Goal: Manage account settings

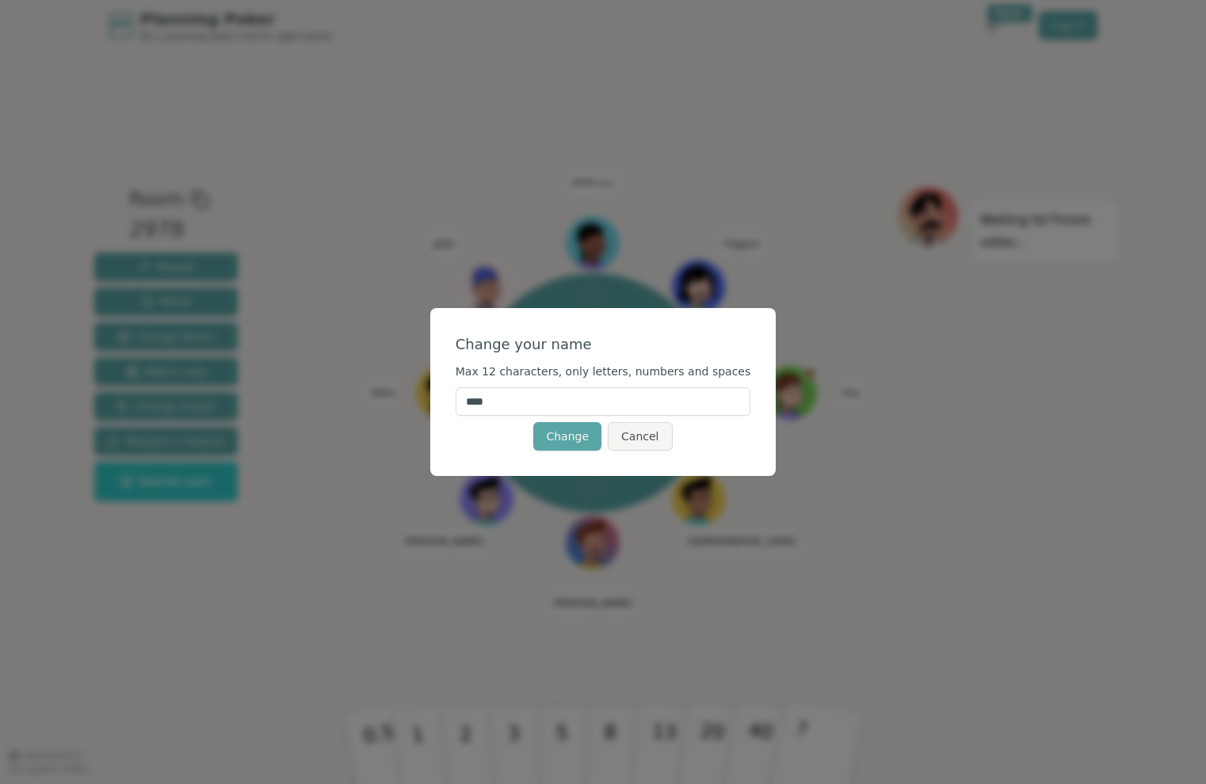
click at [540, 406] on input "****" at bounding box center [602, 401] width 295 height 29
type input "*****"
click at [557, 438] on button "Change" at bounding box center [567, 436] width 68 height 29
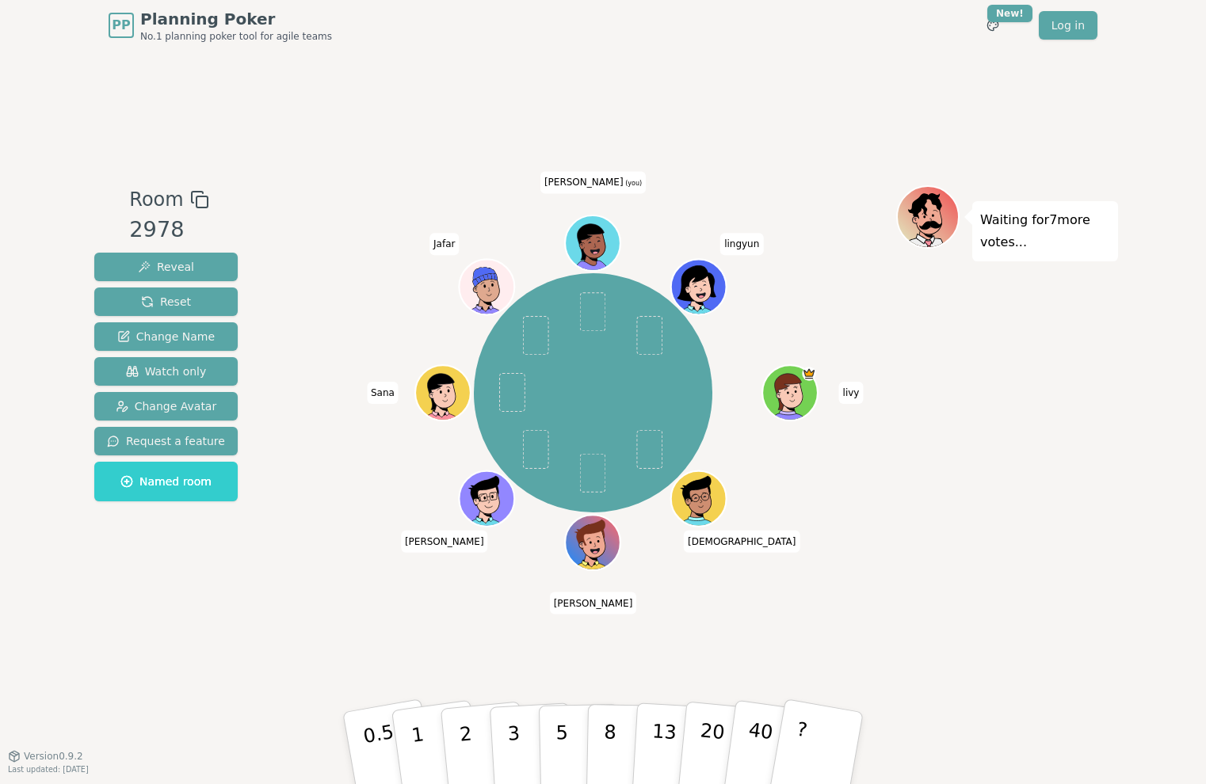
click at [592, 242] on icon at bounding box center [595, 242] width 54 height 7
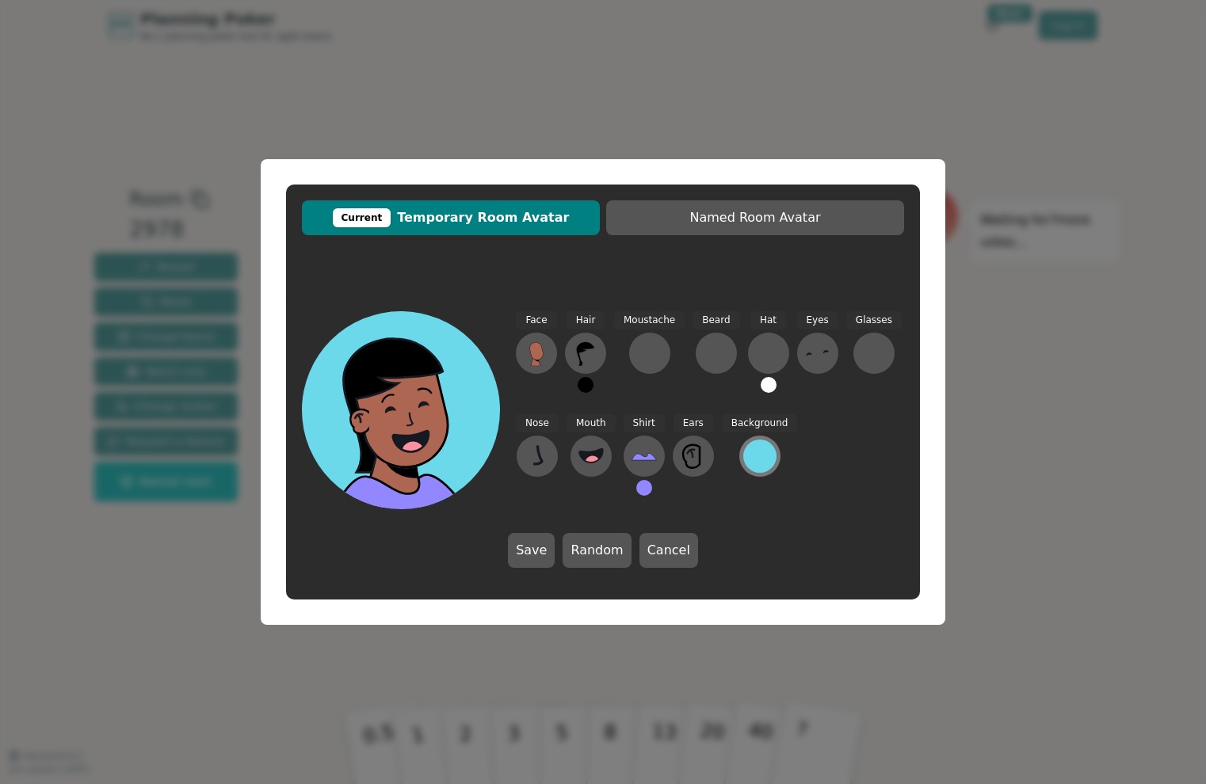
click at [752, 453] on div at bounding box center [759, 456] width 33 height 33
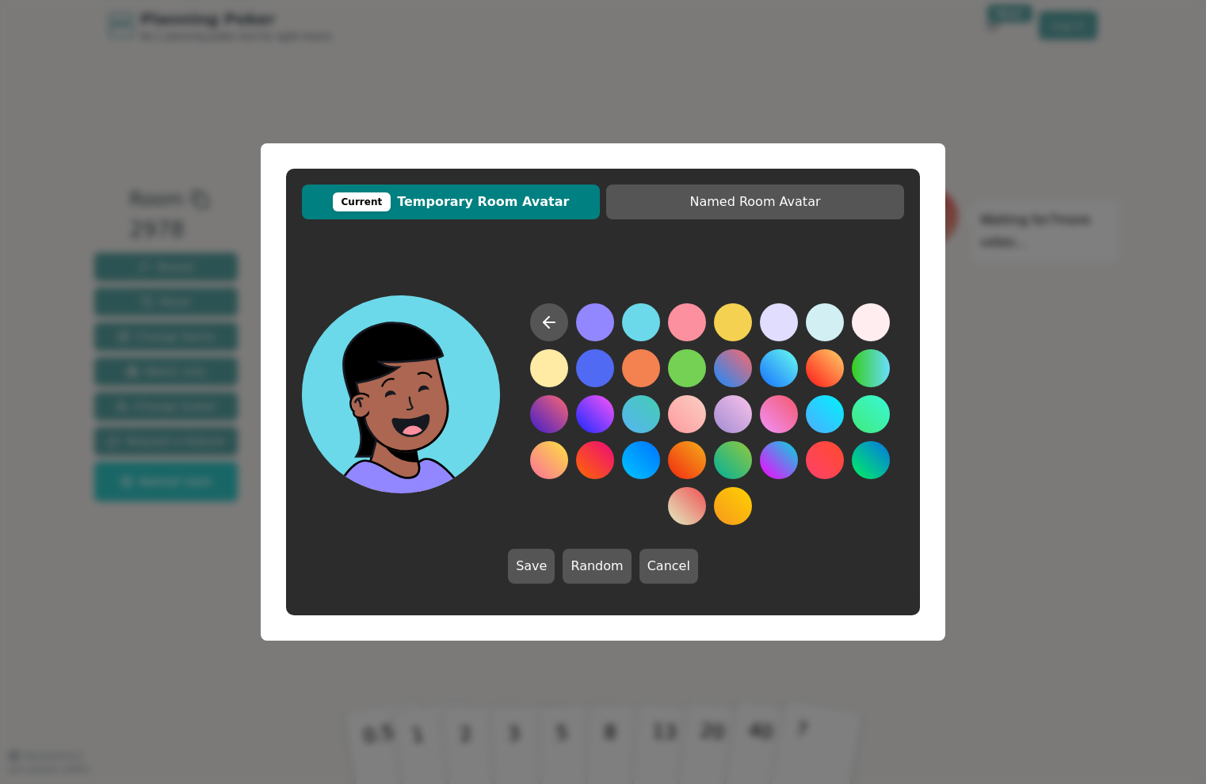
click at [634, 322] on button at bounding box center [641, 322] width 38 height 38
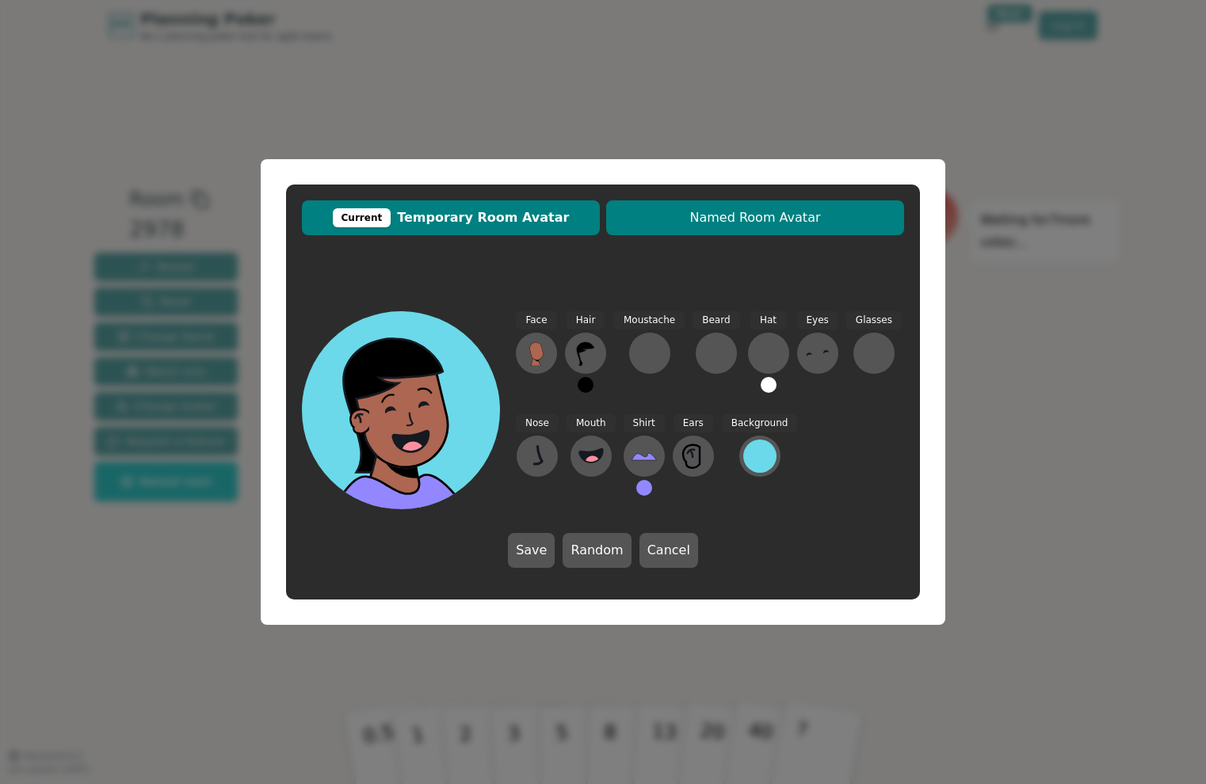
click at [723, 226] on span "Named Room Avatar" at bounding box center [755, 217] width 282 height 19
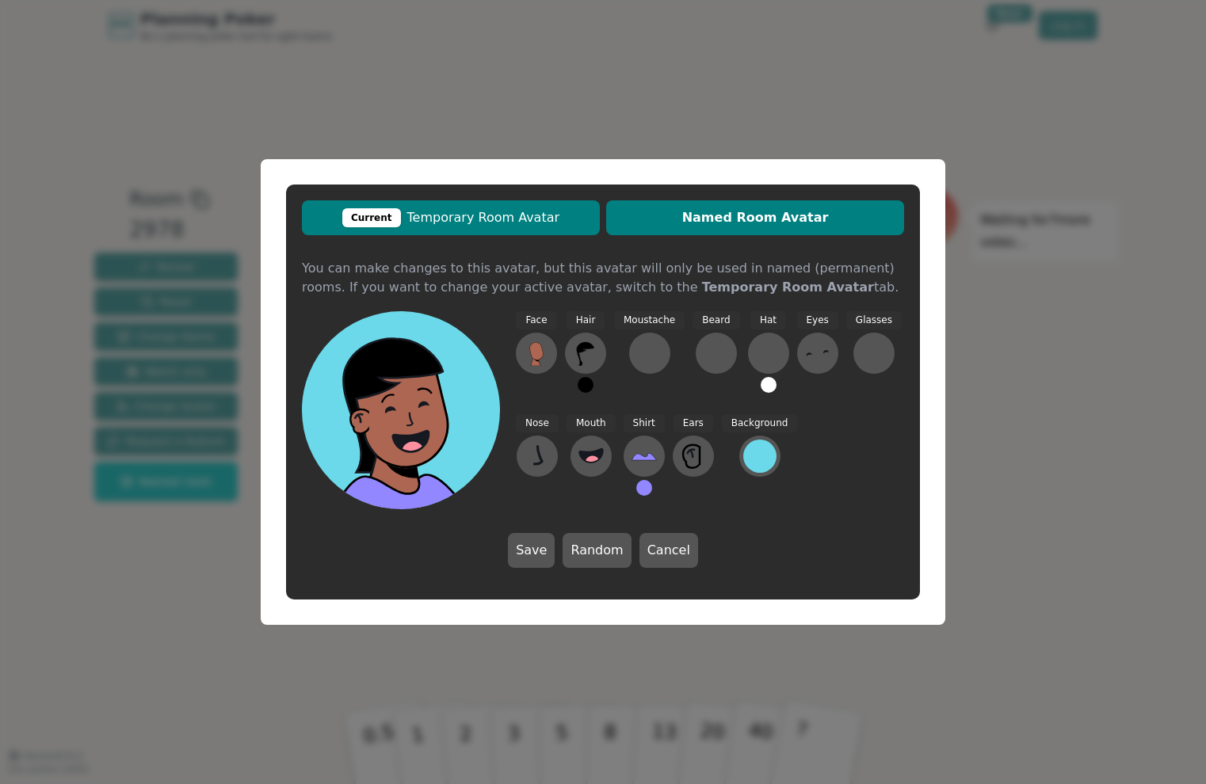
click at [528, 208] on span "Current Temporary Room Avatar" at bounding box center [451, 217] width 282 height 19
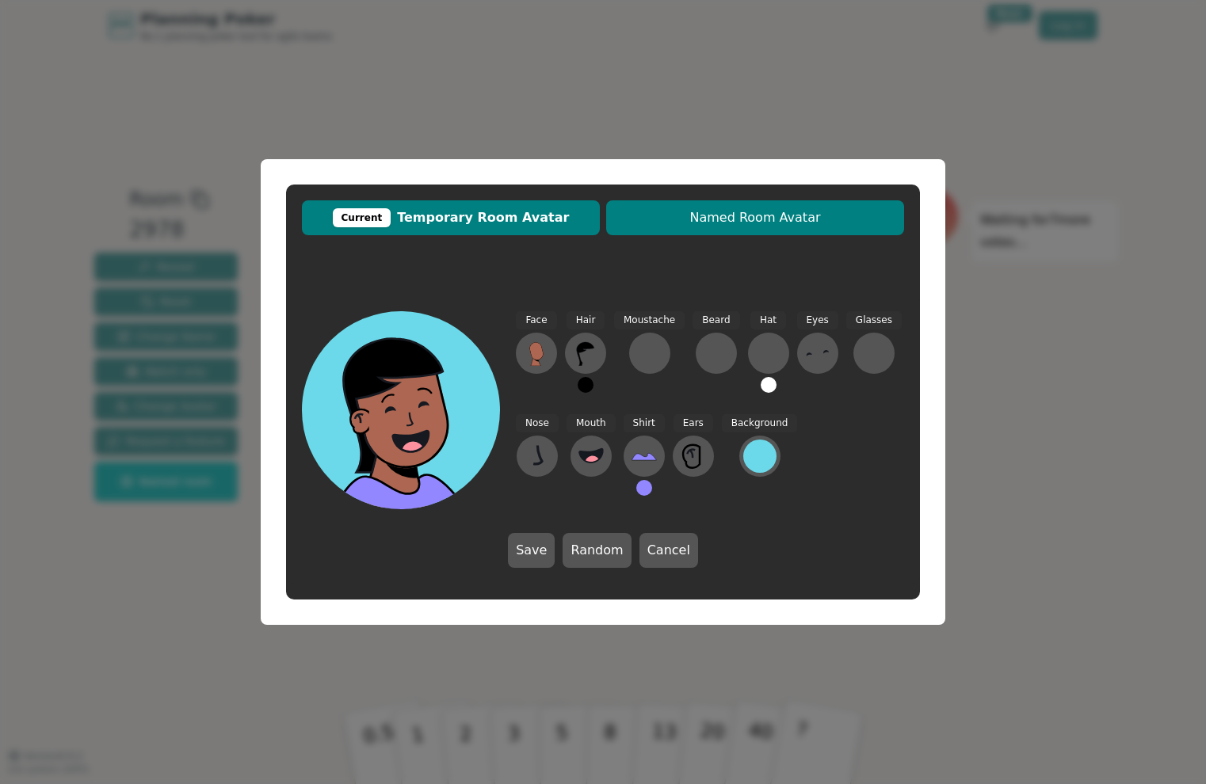
click at [680, 219] on span "Named Room Avatar" at bounding box center [755, 217] width 282 height 19
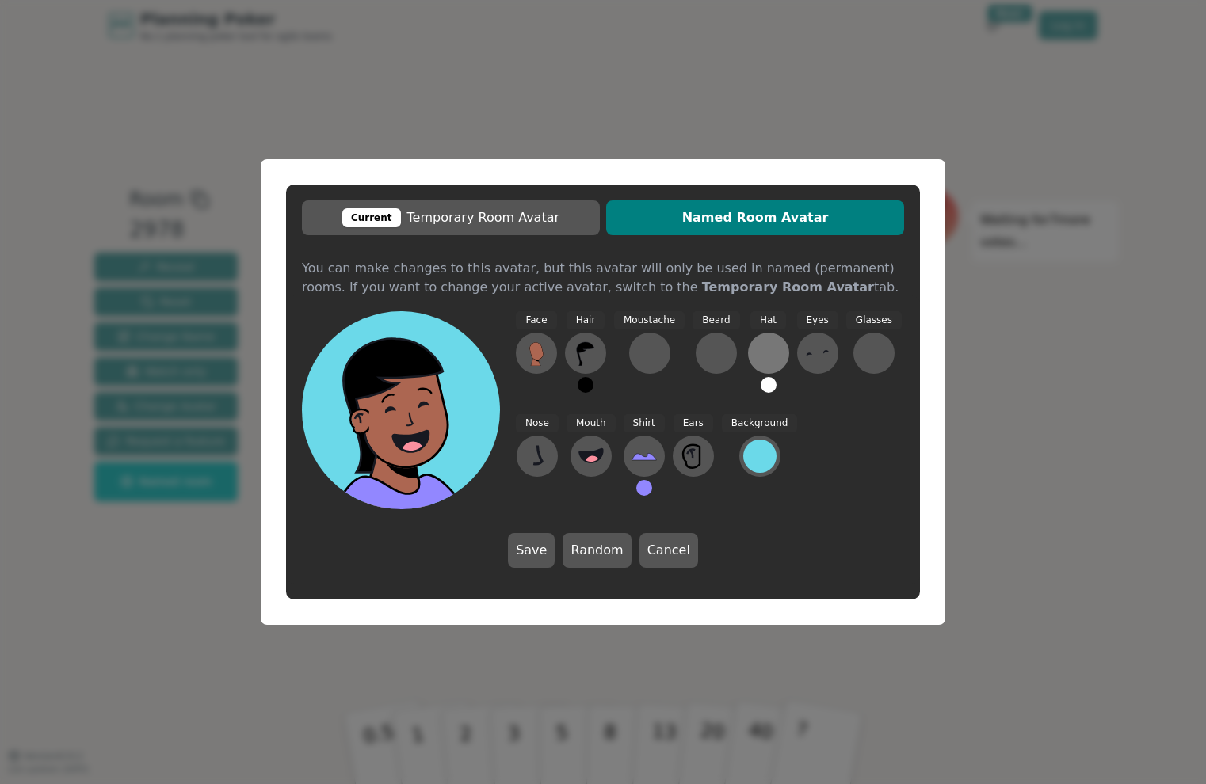
click at [768, 353] on div at bounding box center [768, 353] width 25 height 25
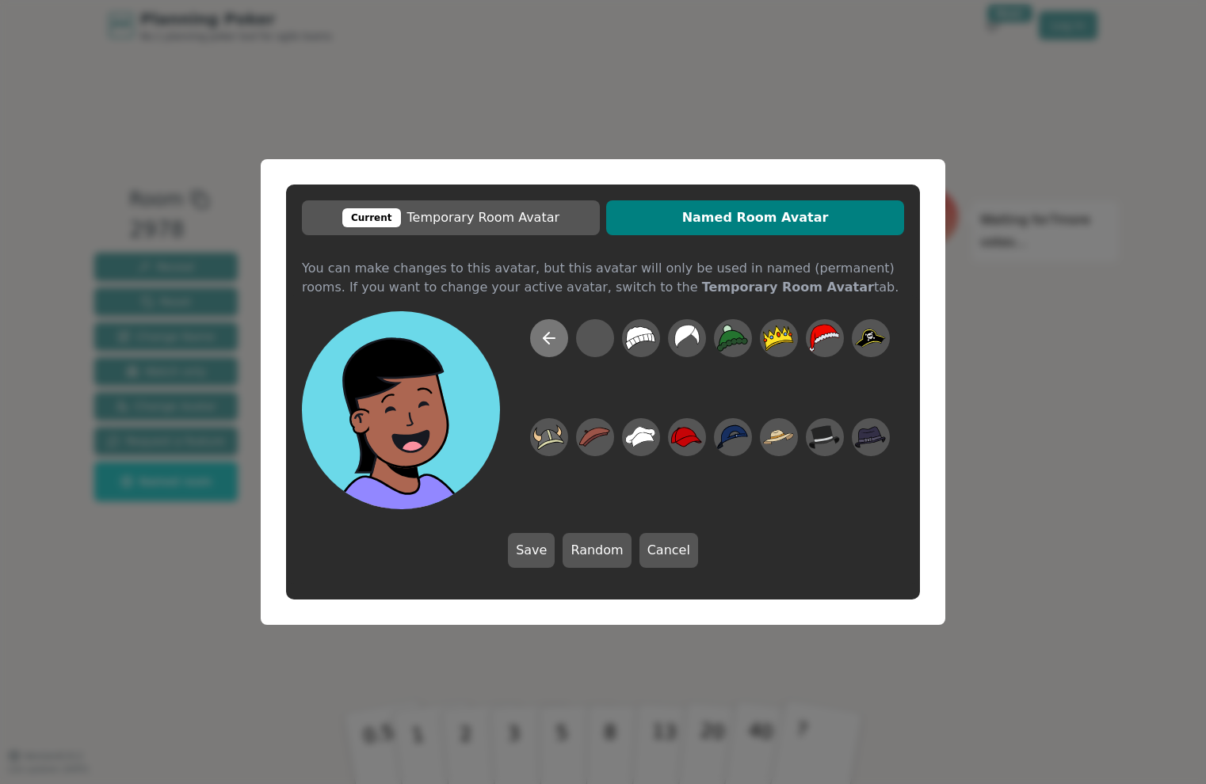
click at [542, 333] on icon at bounding box center [548, 338] width 19 height 19
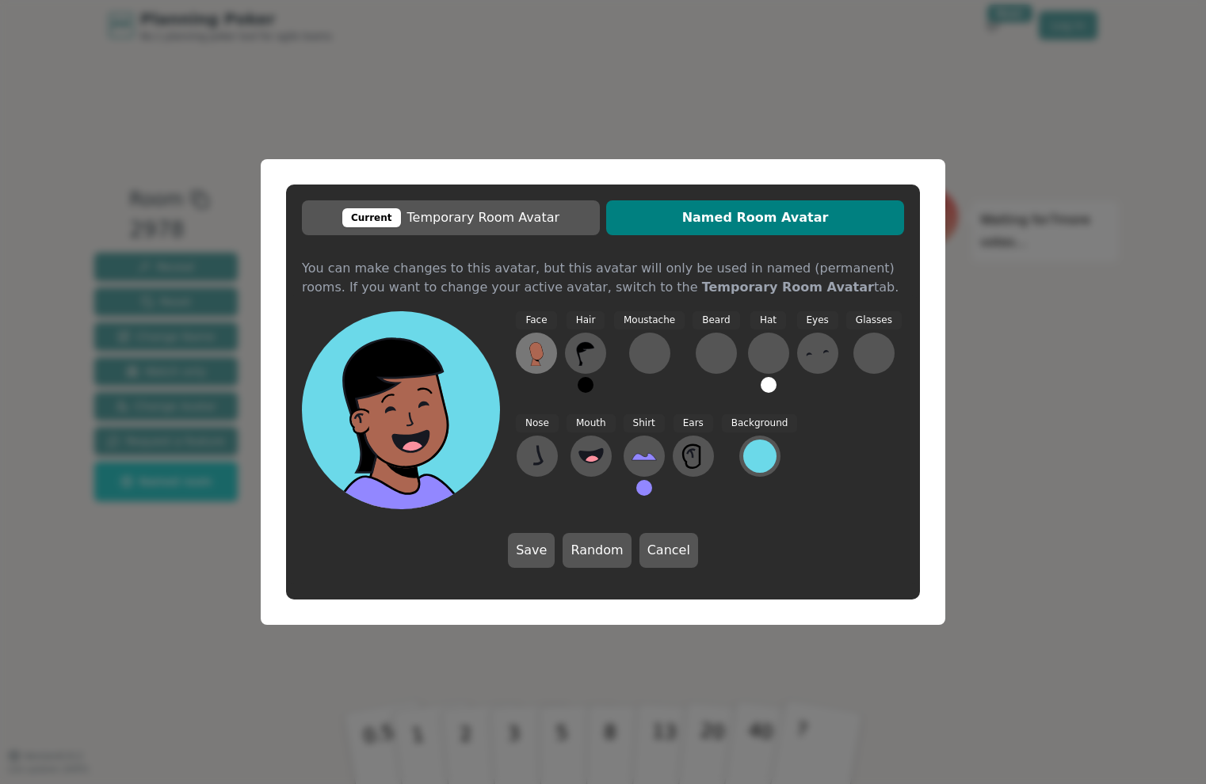
click at [532, 358] on icon at bounding box center [536, 351] width 14 height 18
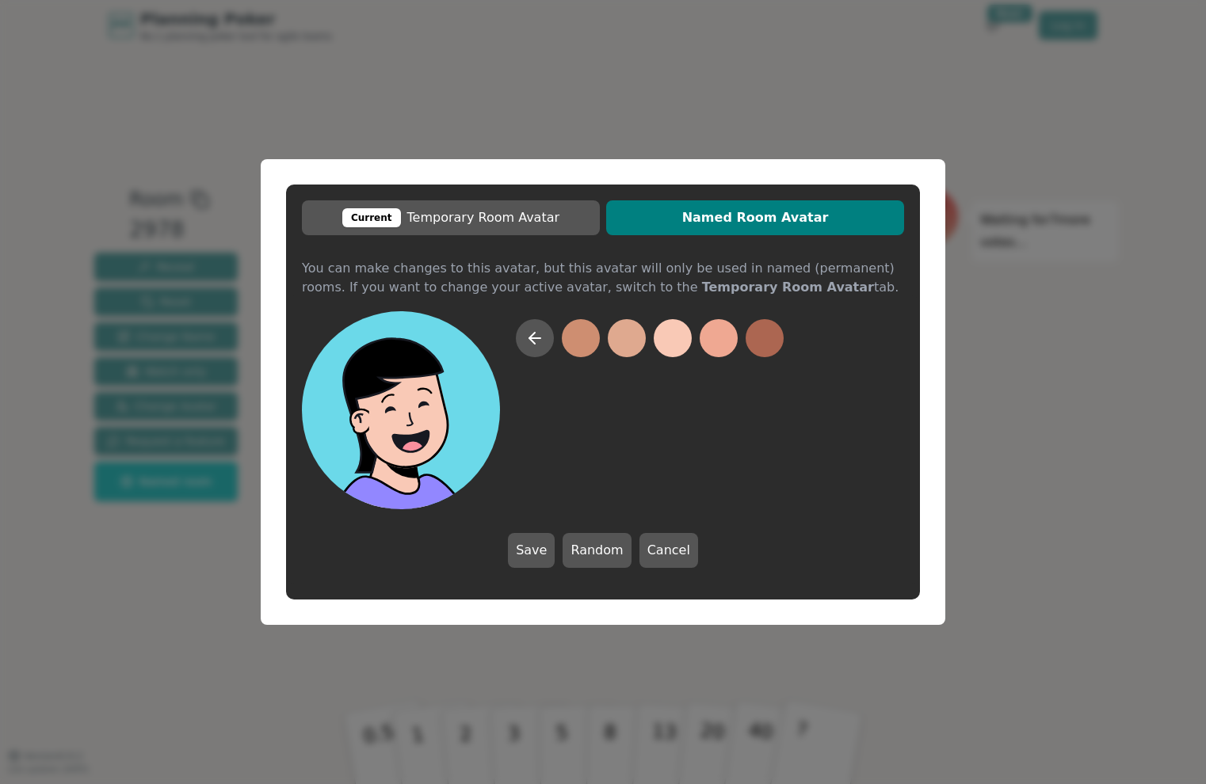
click at [668, 340] on button at bounding box center [672, 338] width 38 height 38
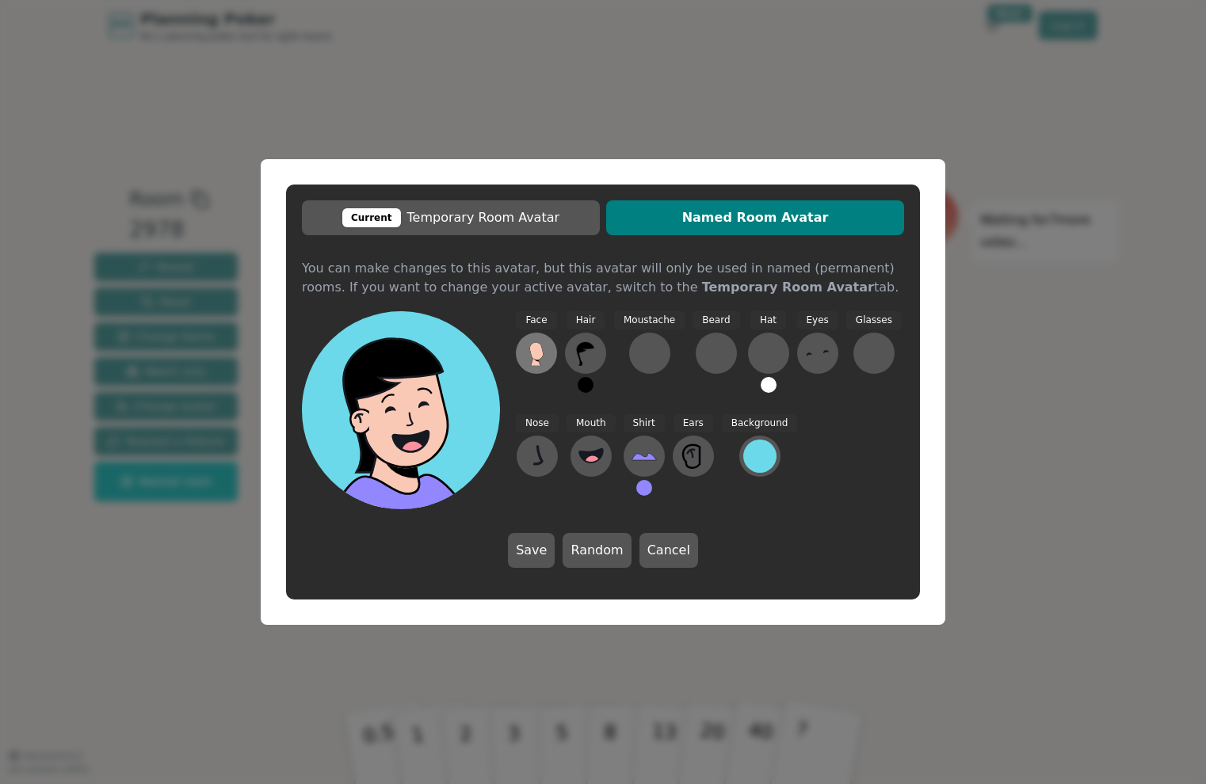
click at [539, 351] on icon at bounding box center [535, 350] width 13 height 17
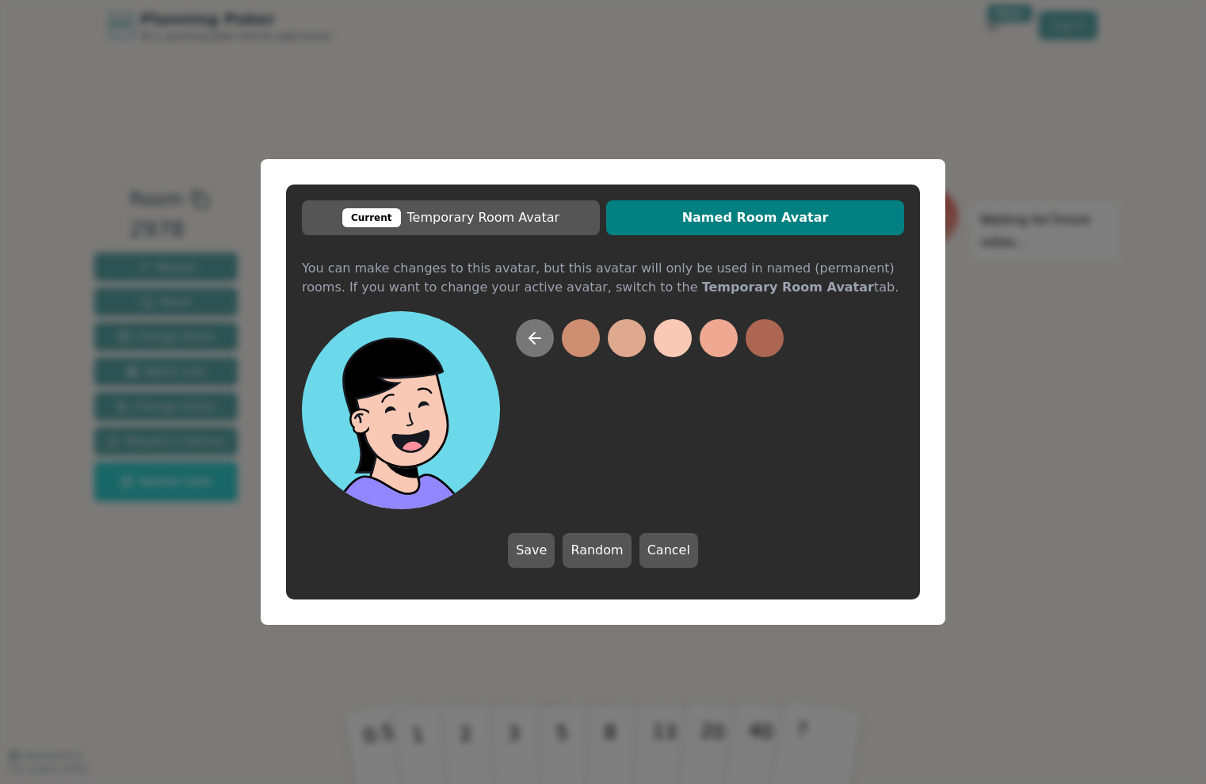
click at [534, 338] on icon at bounding box center [534, 338] width 11 height 0
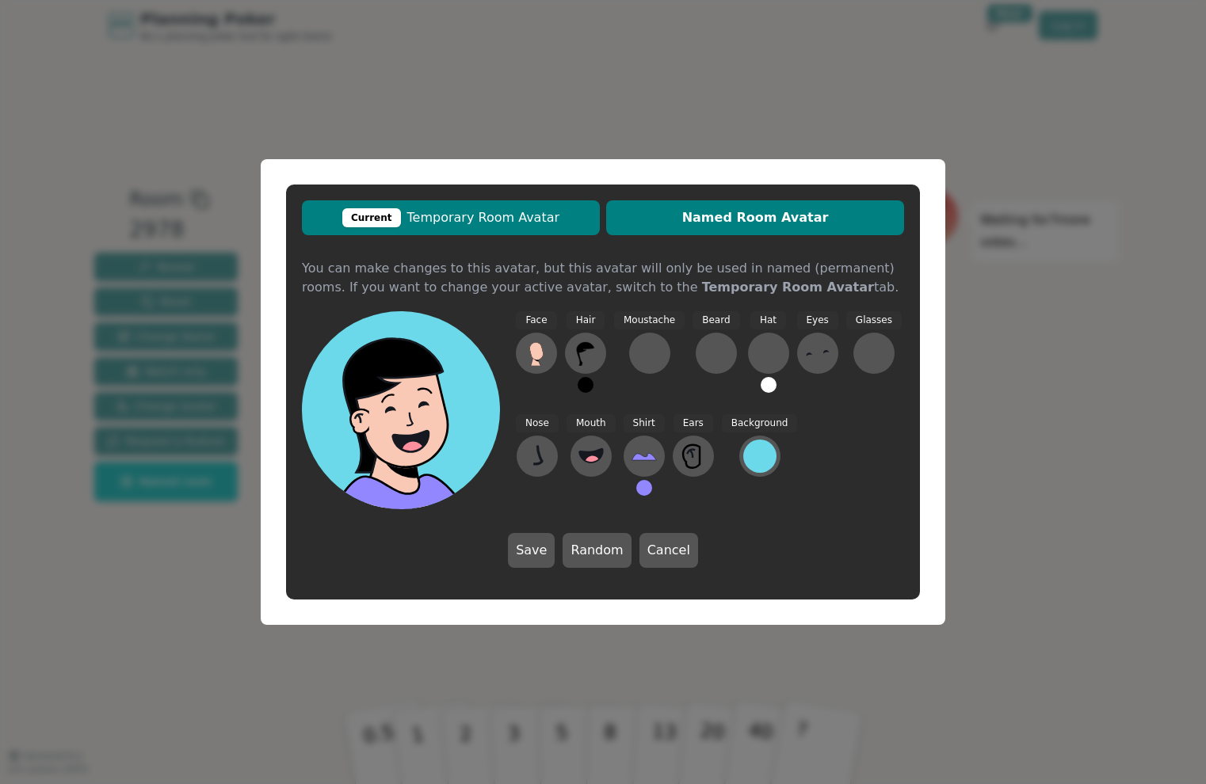
click at [517, 218] on span "Current Temporary Room Avatar" at bounding box center [451, 217] width 282 height 19
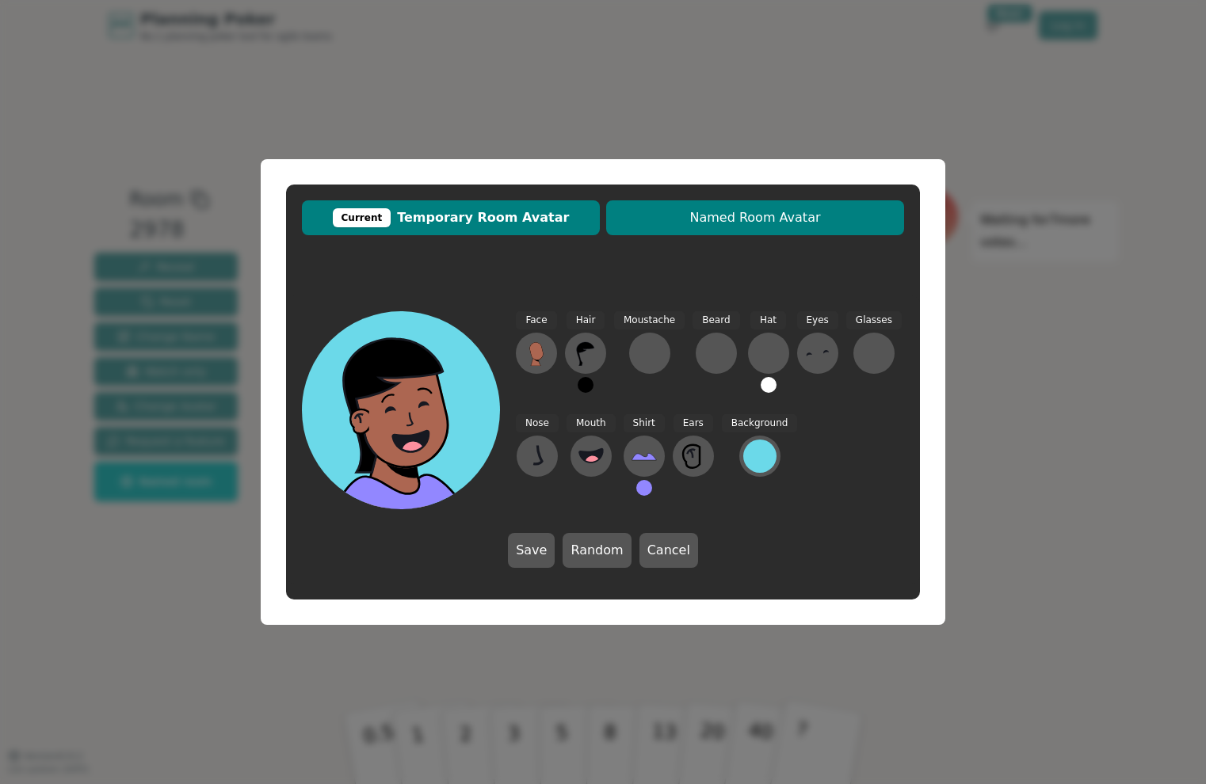
click at [649, 220] on span "Named Room Avatar" at bounding box center [755, 217] width 282 height 19
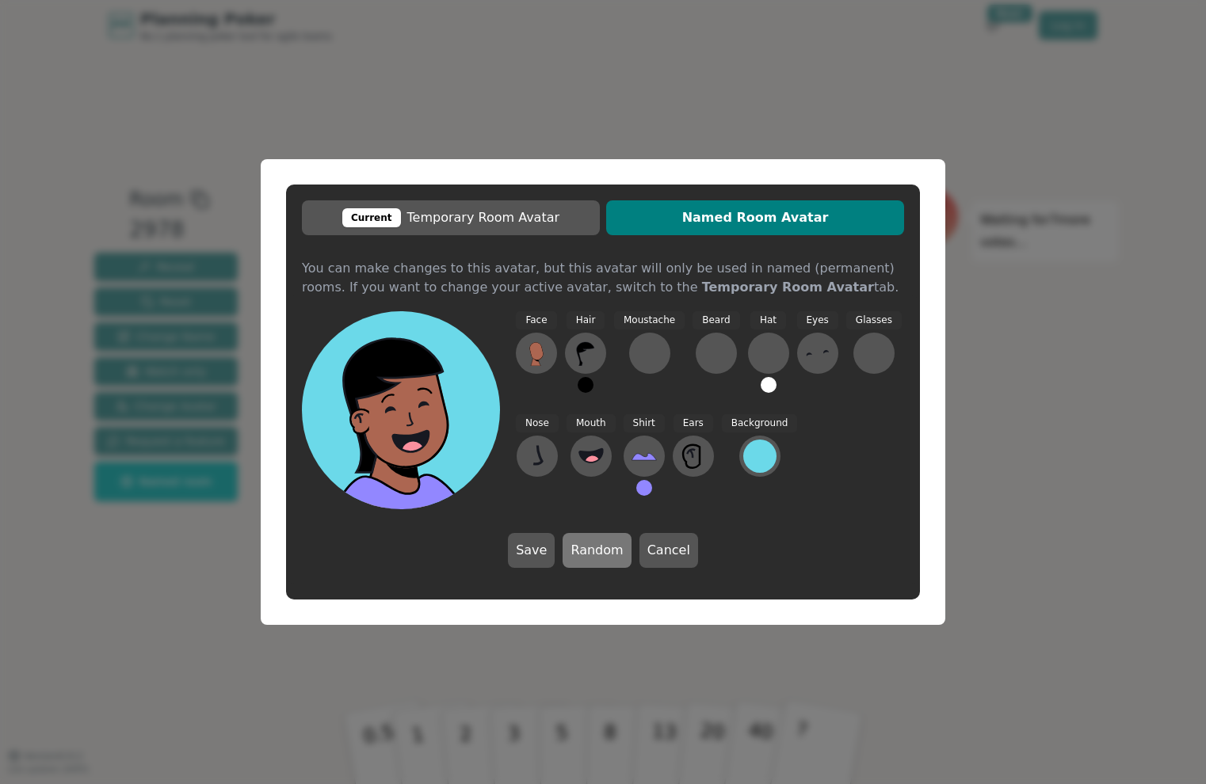
click at [592, 553] on button "Random" at bounding box center [596, 550] width 68 height 35
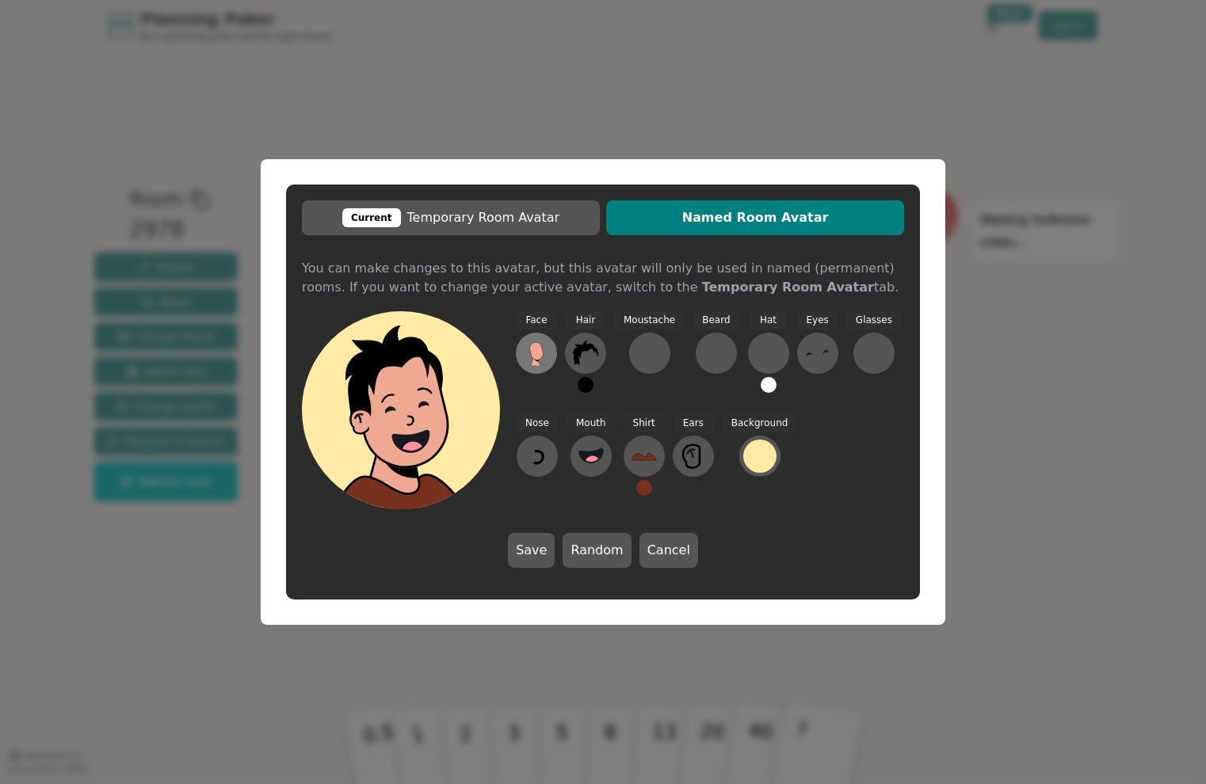
click at [536, 354] on icon at bounding box center [535, 350] width 13 height 17
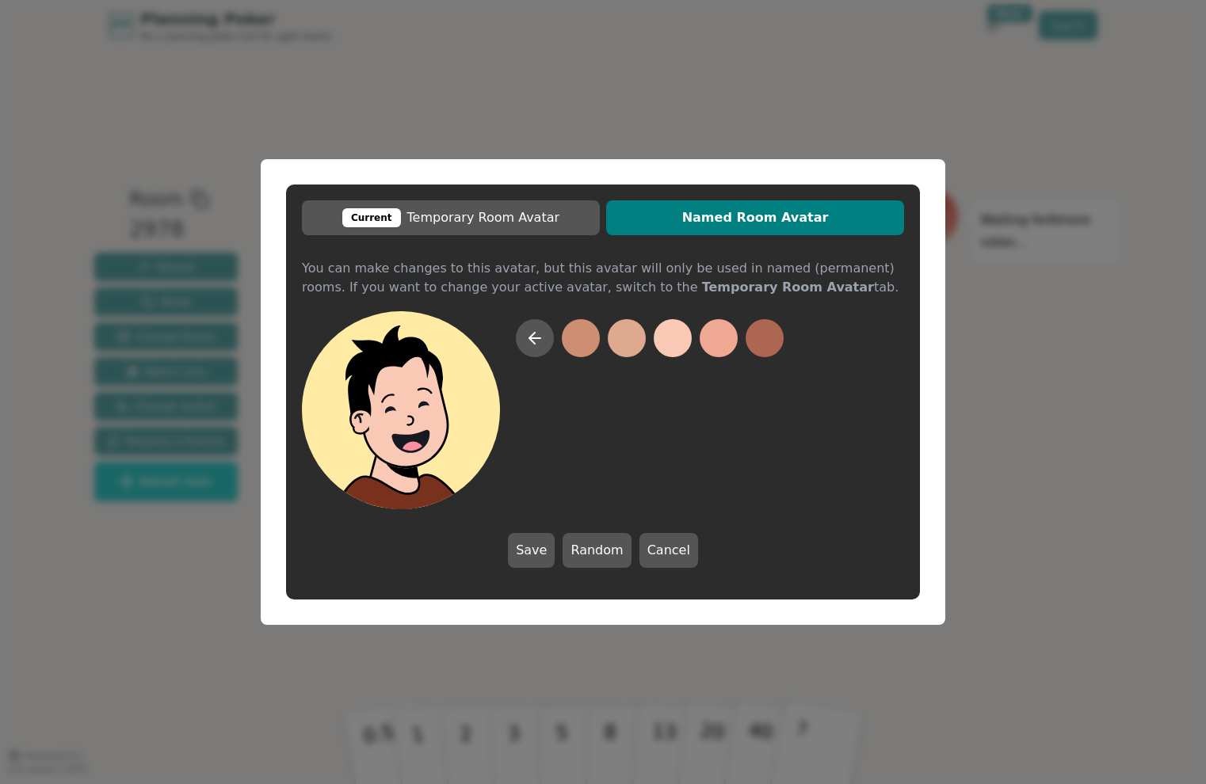
click at [679, 342] on button at bounding box center [672, 338] width 38 height 38
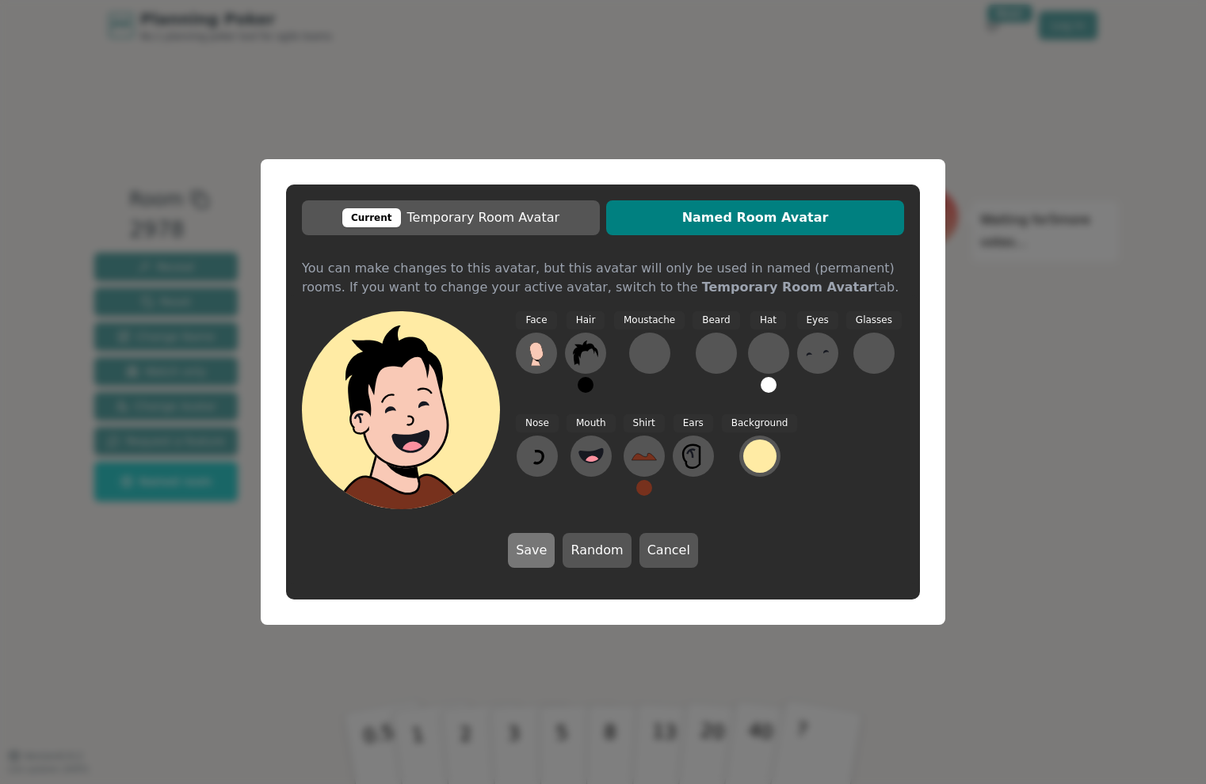
click at [536, 546] on button "Save" at bounding box center [531, 550] width 47 height 35
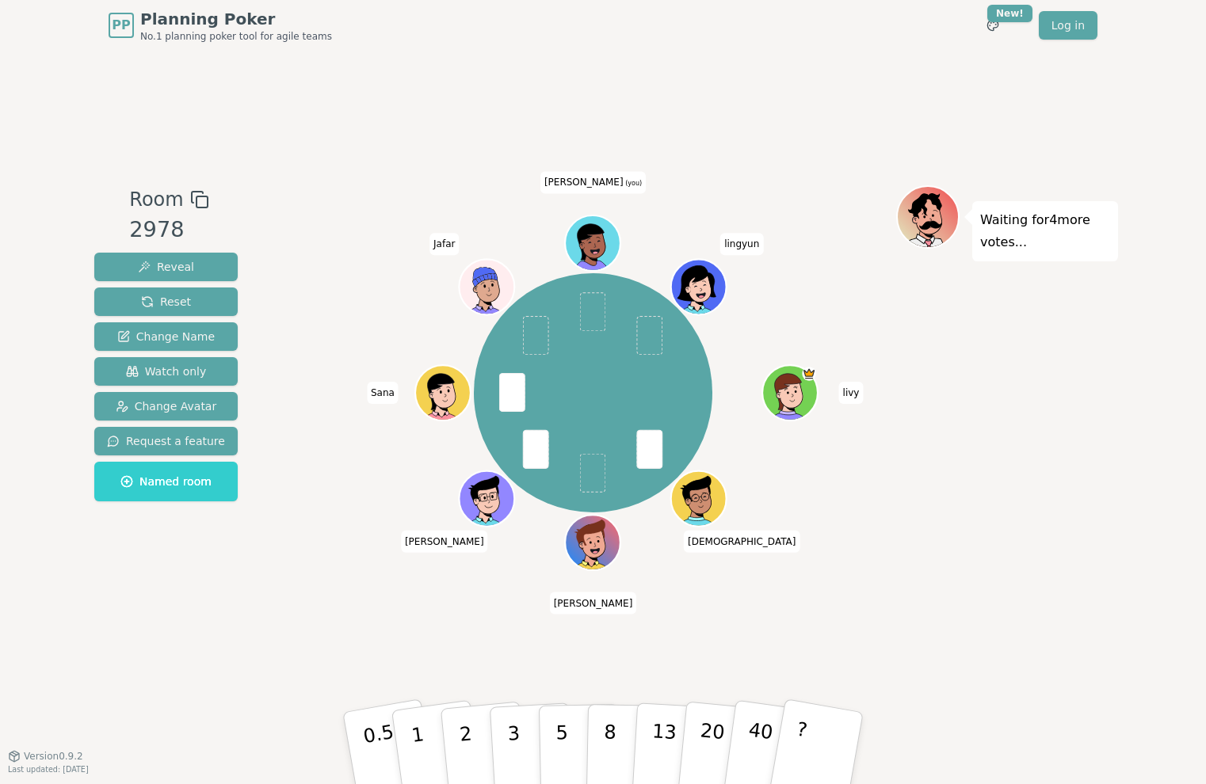
click at [596, 239] on icon at bounding box center [595, 242] width 54 height 7
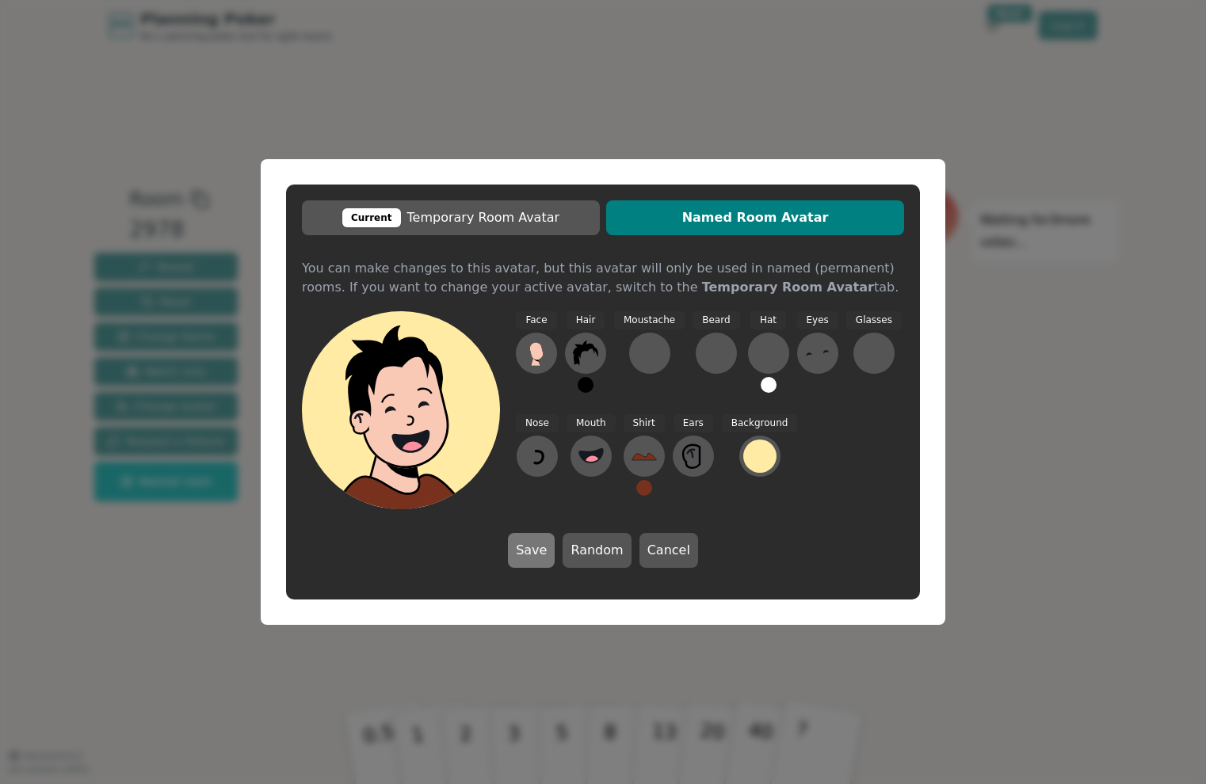
click at [537, 550] on button "Save" at bounding box center [531, 550] width 47 height 35
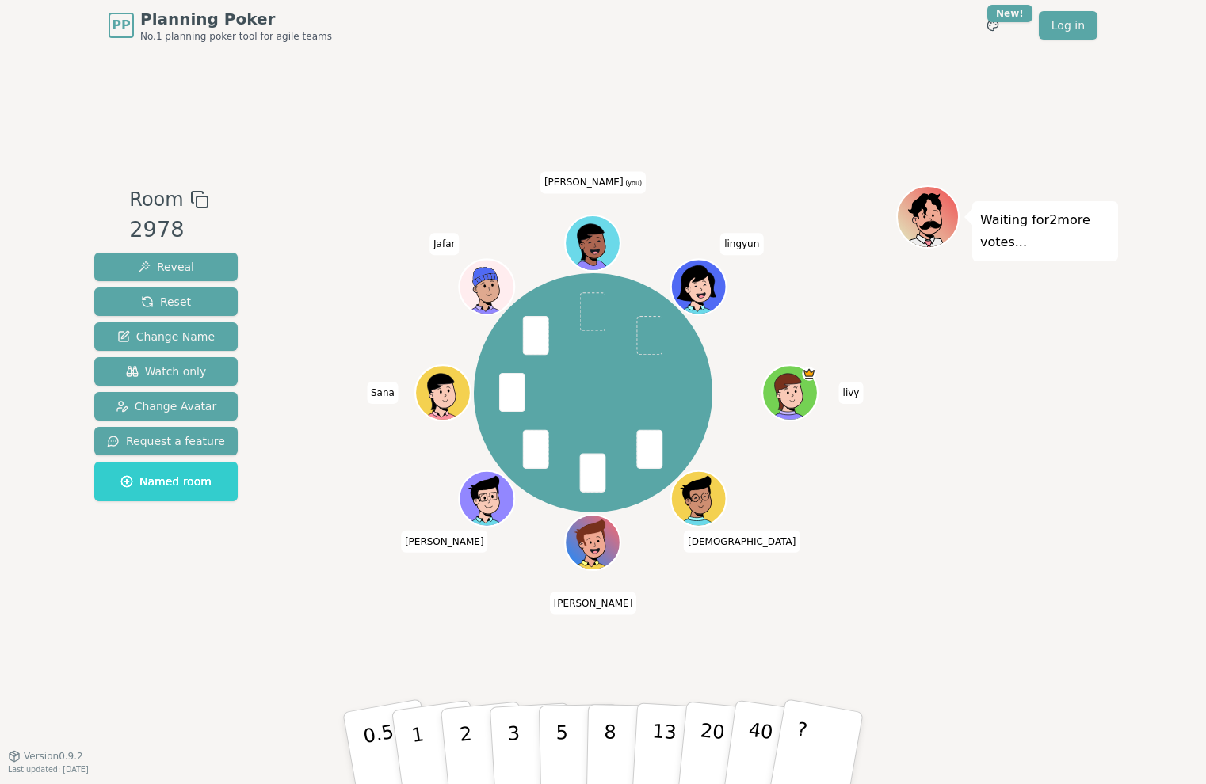
click at [596, 236] on icon at bounding box center [594, 239] width 43 height 6
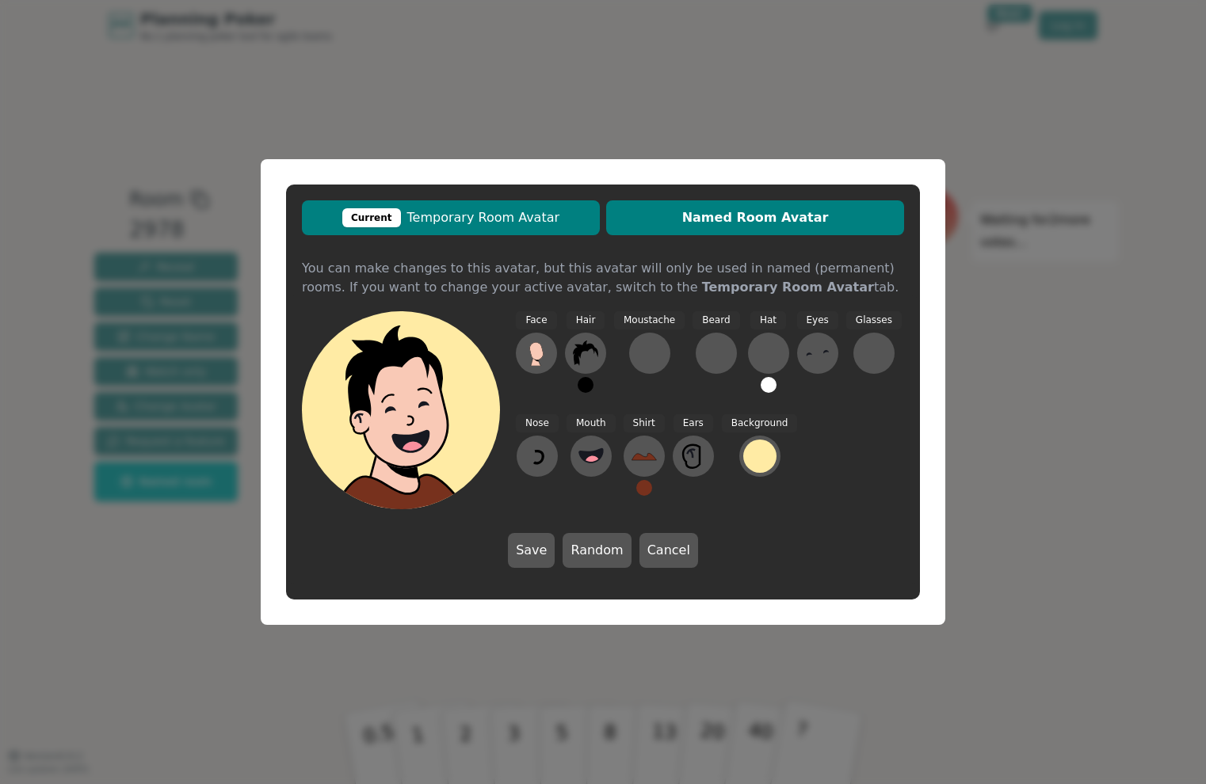
click at [493, 216] on span "Current Temporary Room Avatar" at bounding box center [451, 217] width 282 height 19
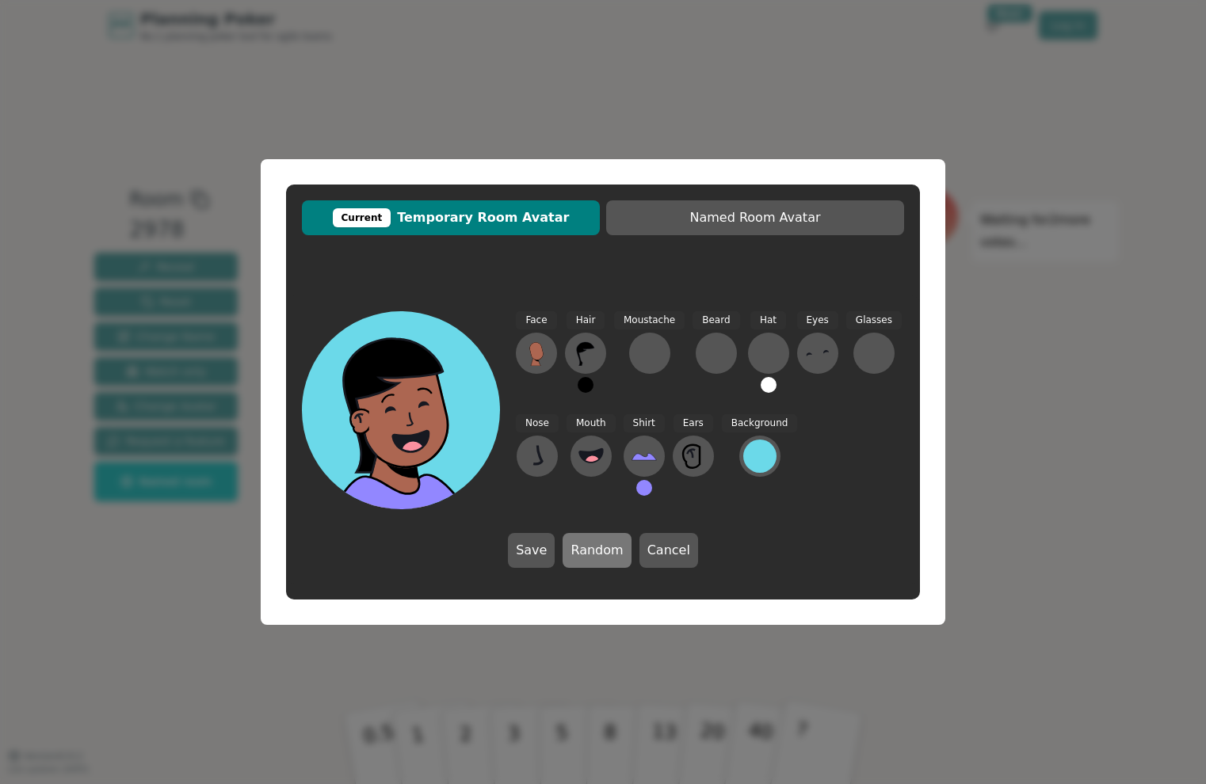
click at [588, 548] on button "Random" at bounding box center [596, 550] width 68 height 35
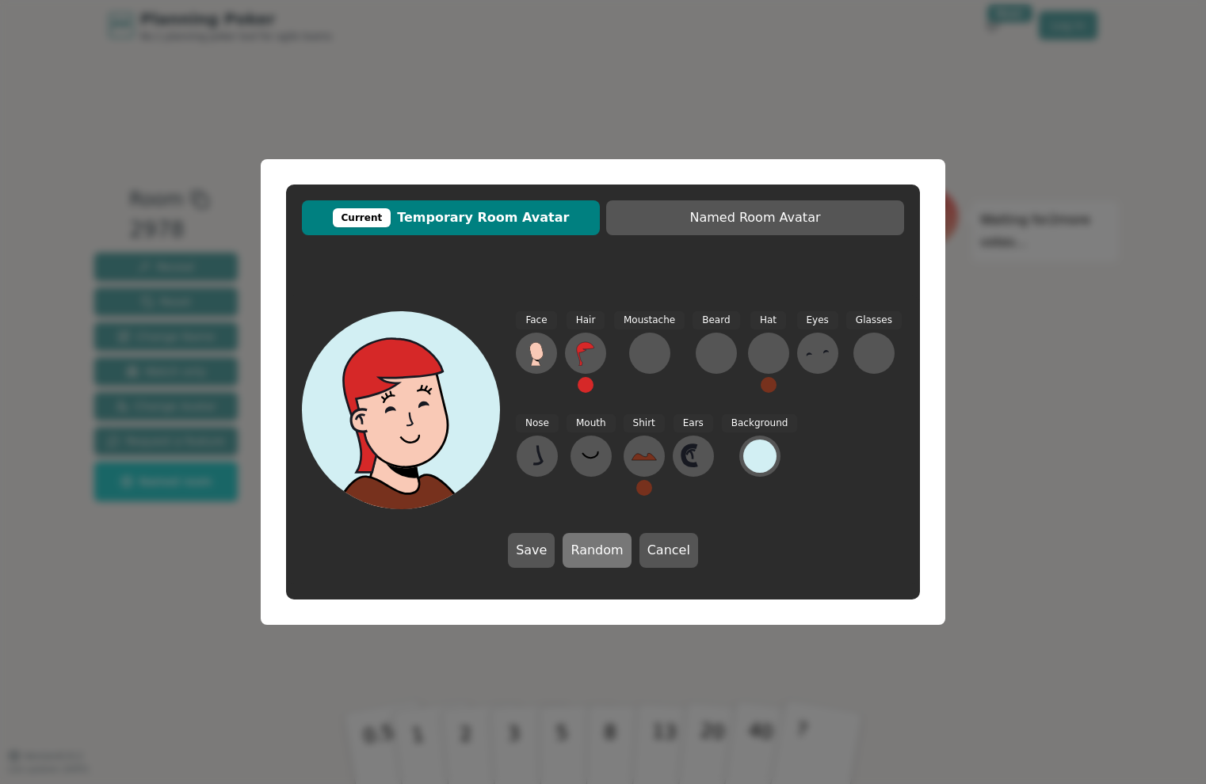
click at [588, 548] on button "Random" at bounding box center [596, 550] width 68 height 35
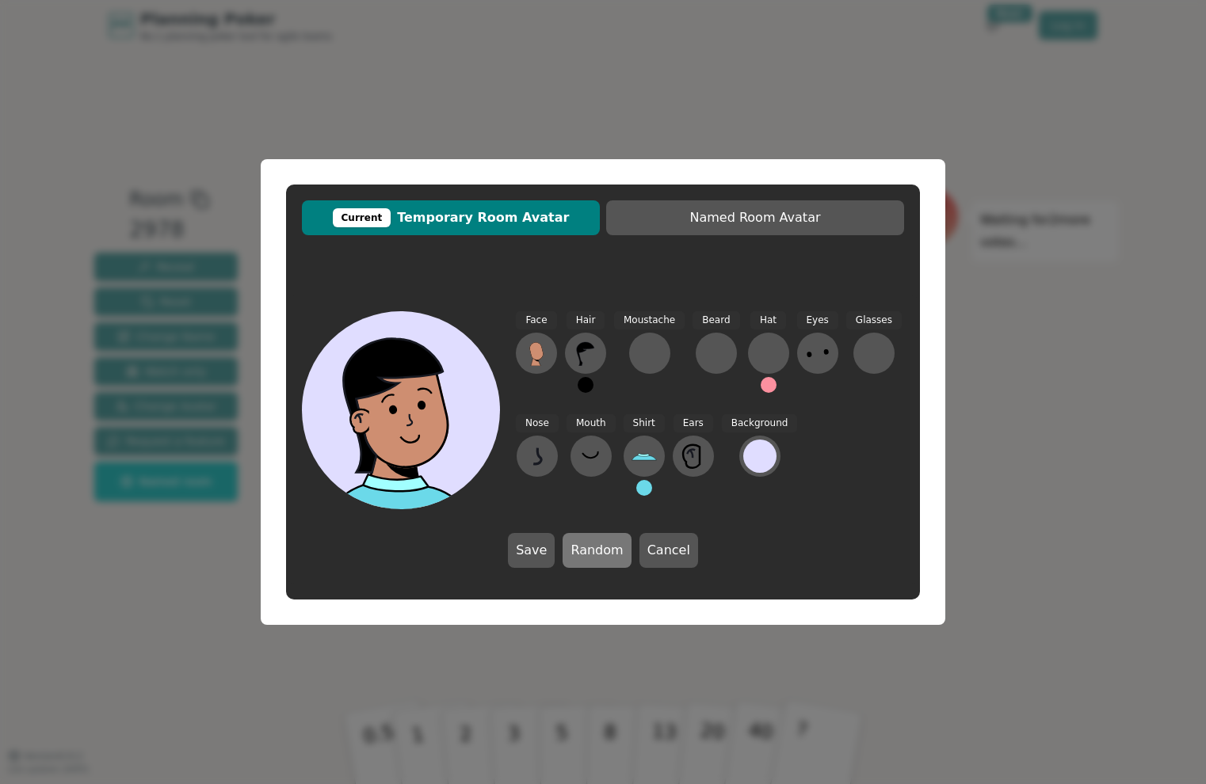
click at [588, 548] on button "Random" at bounding box center [596, 550] width 68 height 35
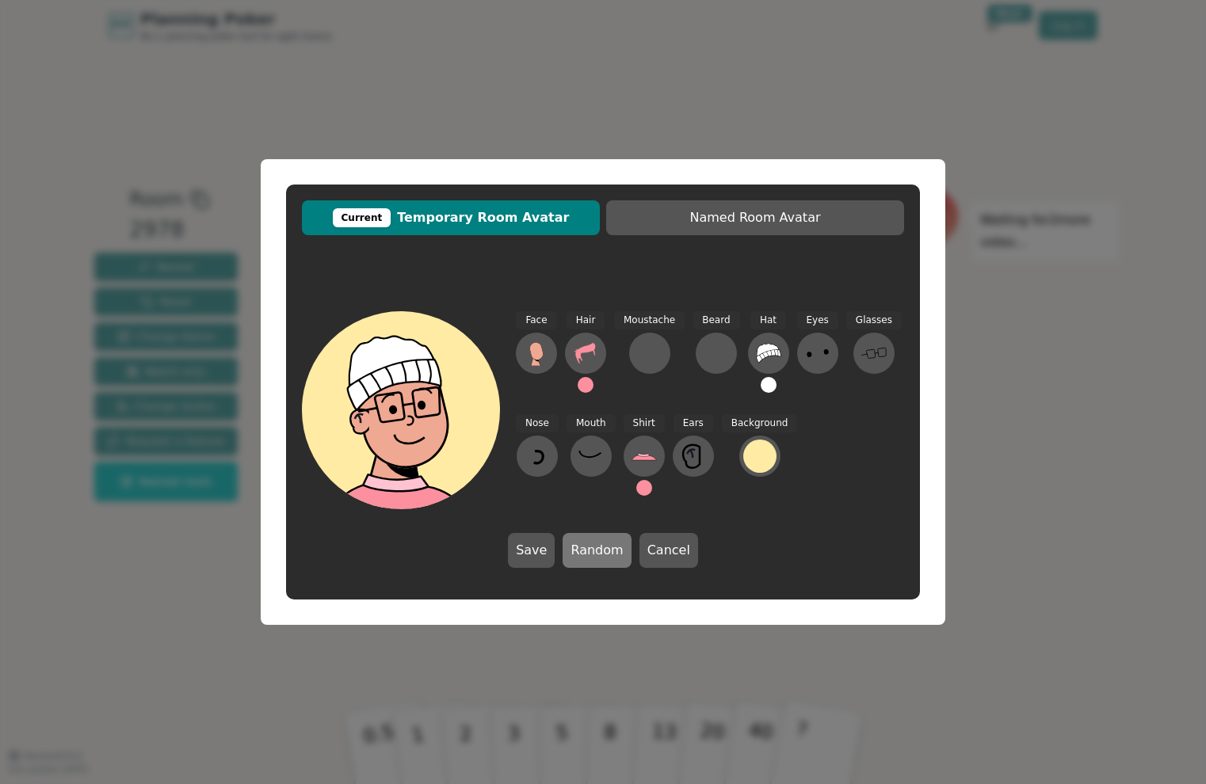
click at [588, 548] on button "Random" at bounding box center [596, 550] width 68 height 35
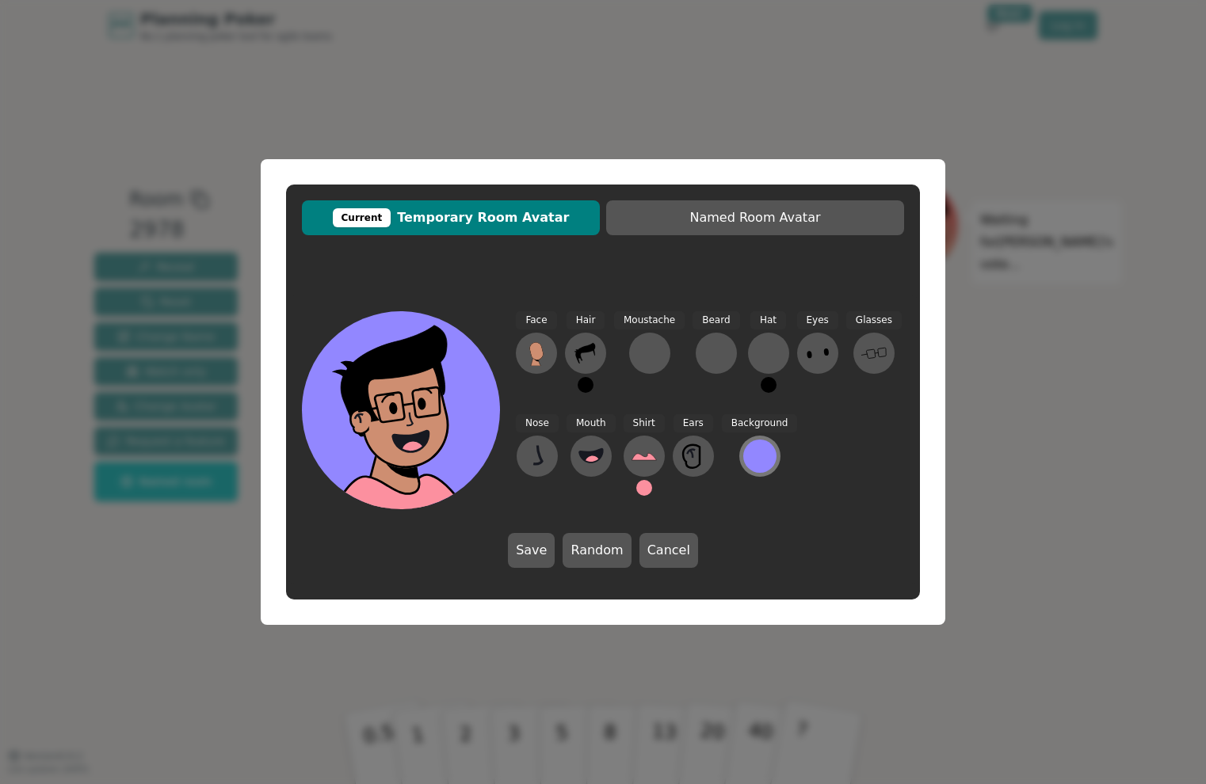
click at [747, 460] on div at bounding box center [759, 456] width 33 height 33
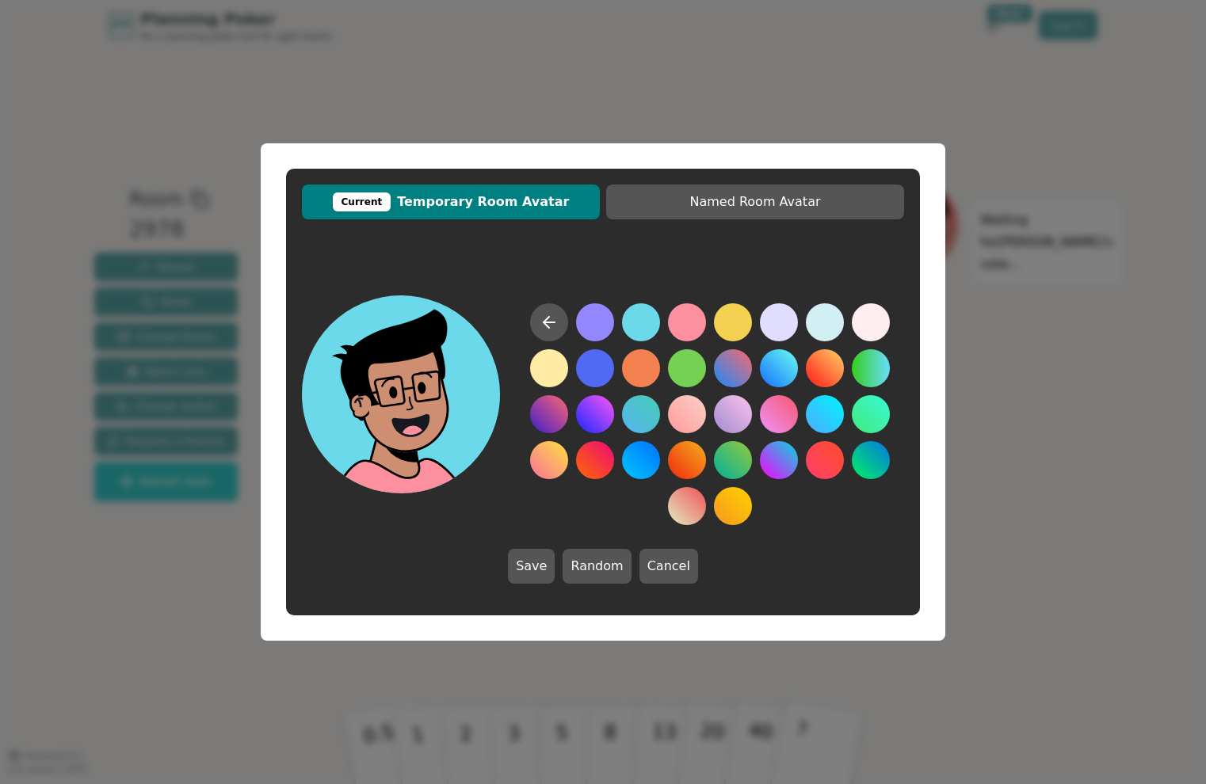
click at [644, 322] on button at bounding box center [641, 322] width 38 height 38
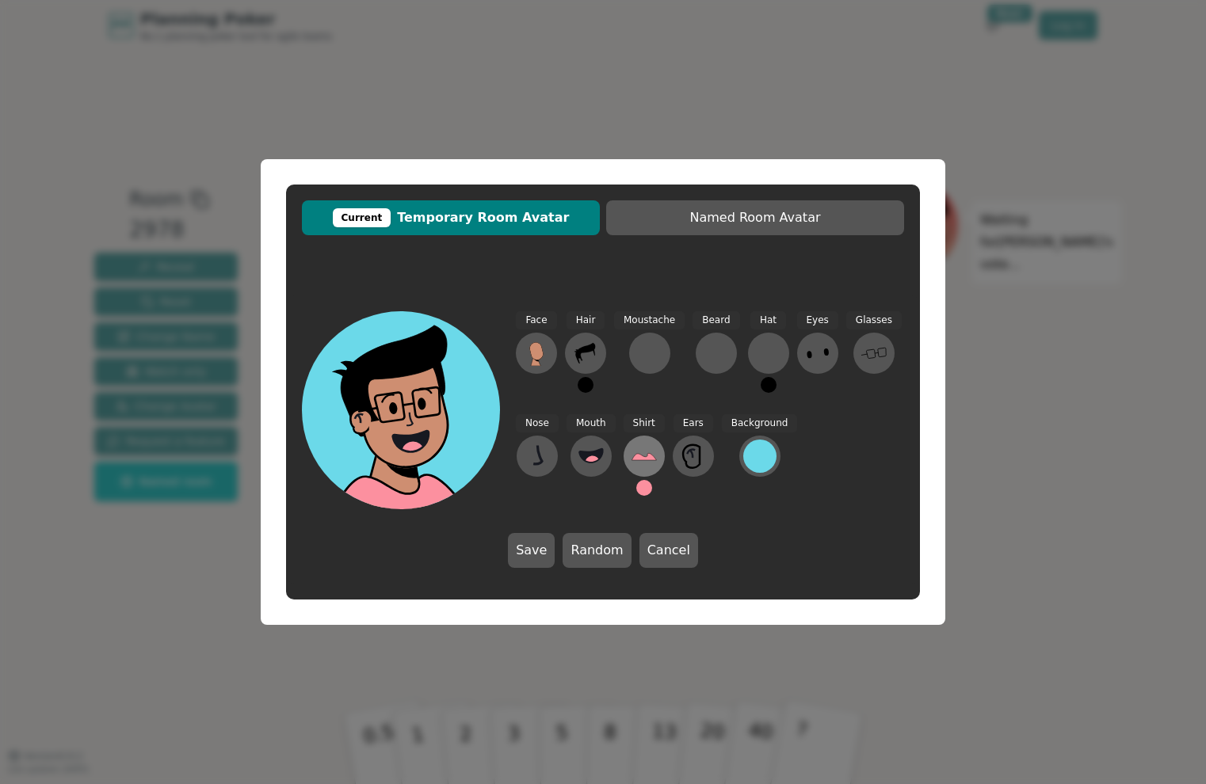
click at [642, 460] on icon at bounding box center [643, 456] width 25 height 25
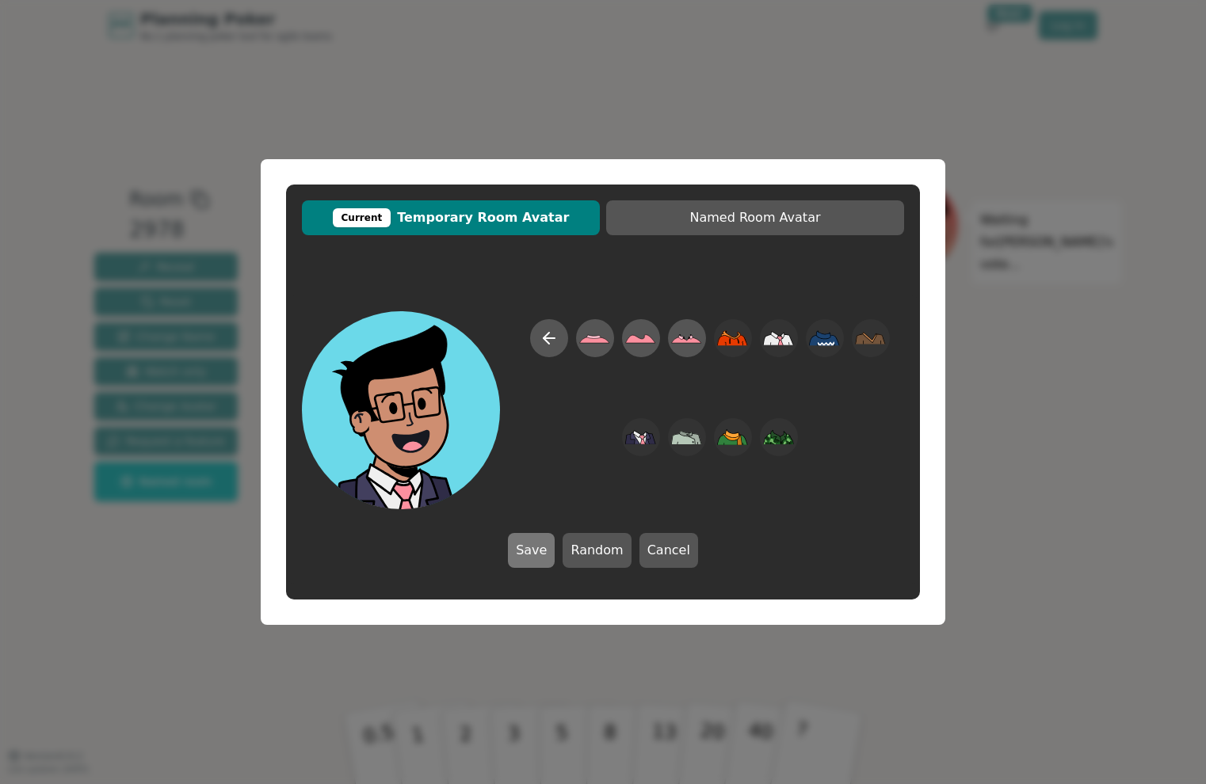
click at [542, 553] on button "Save" at bounding box center [531, 550] width 47 height 35
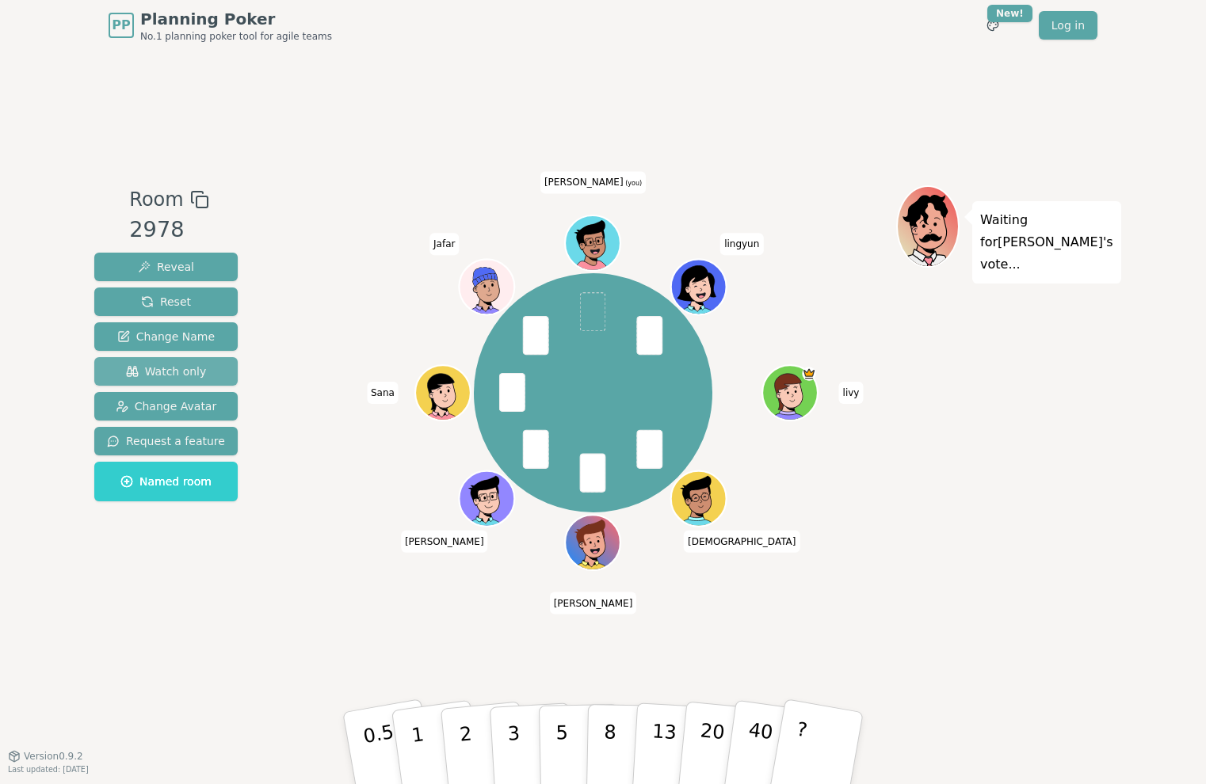
click at [199, 368] on span "Watch only" at bounding box center [166, 372] width 81 height 16
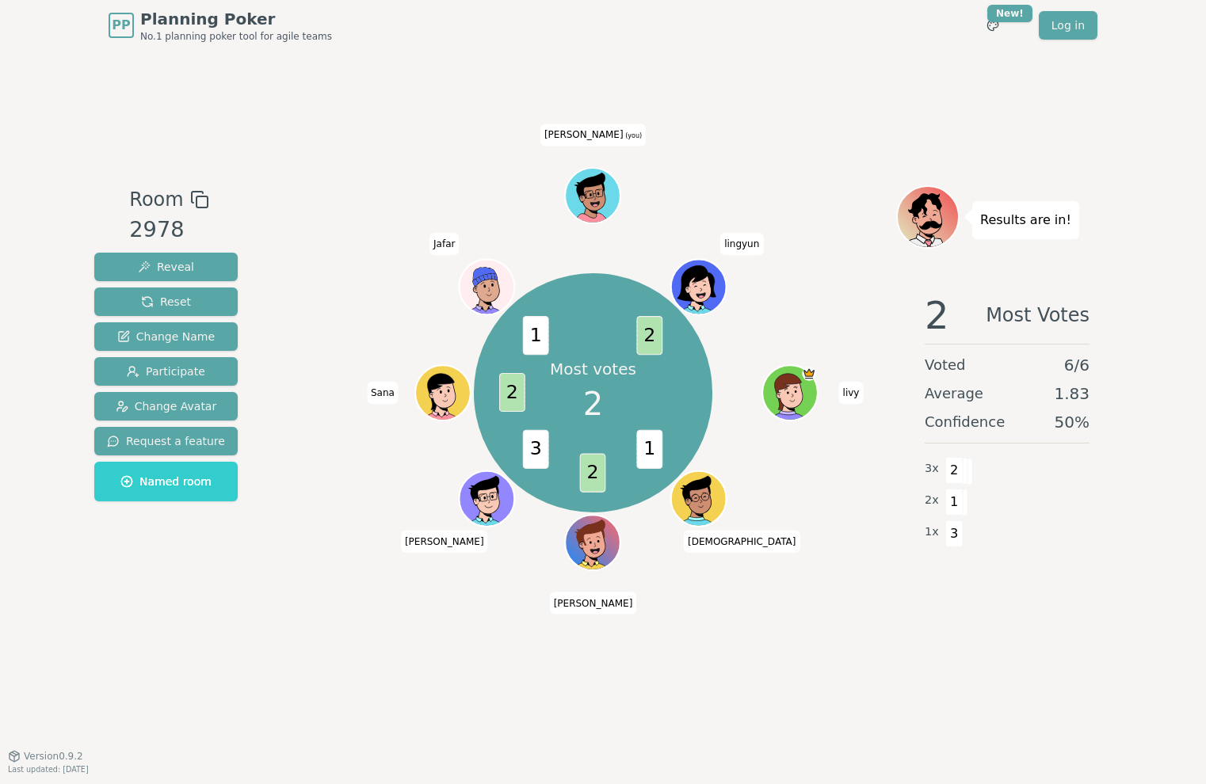
click at [597, 189] on icon at bounding box center [593, 194] width 54 height 10
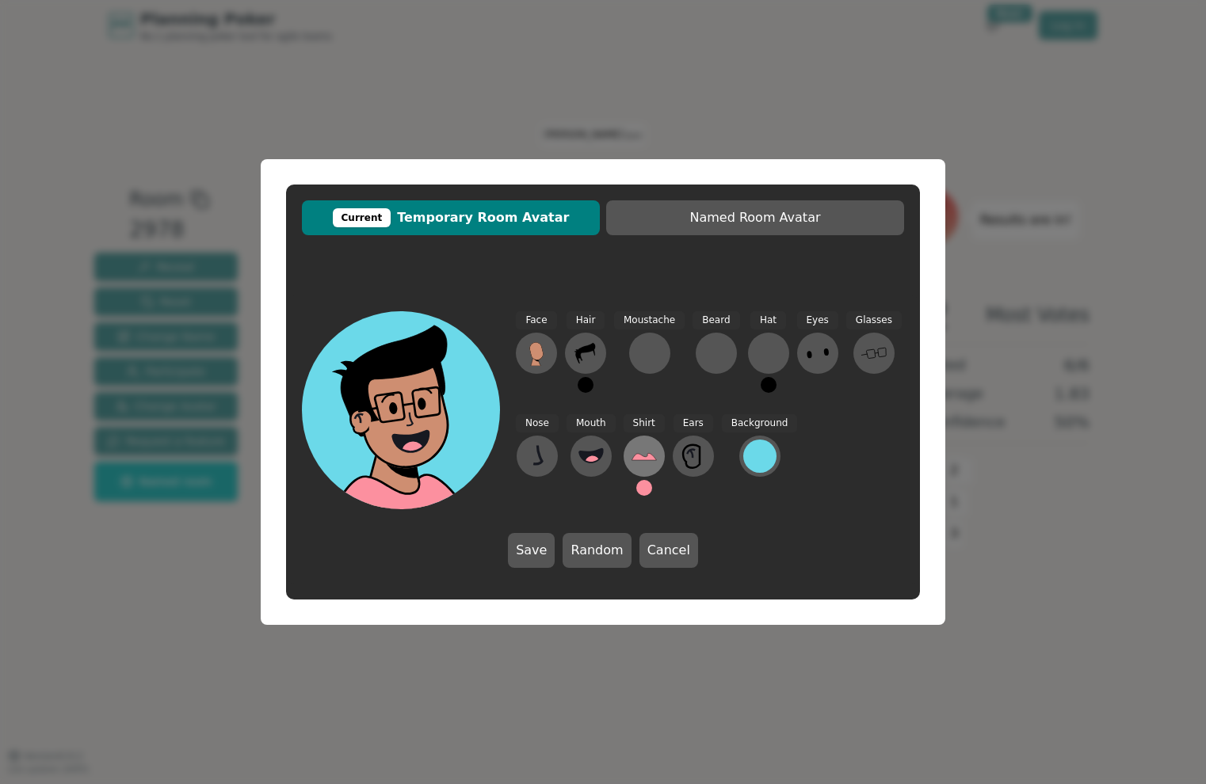
click at [645, 452] on icon at bounding box center [643, 456] width 25 height 25
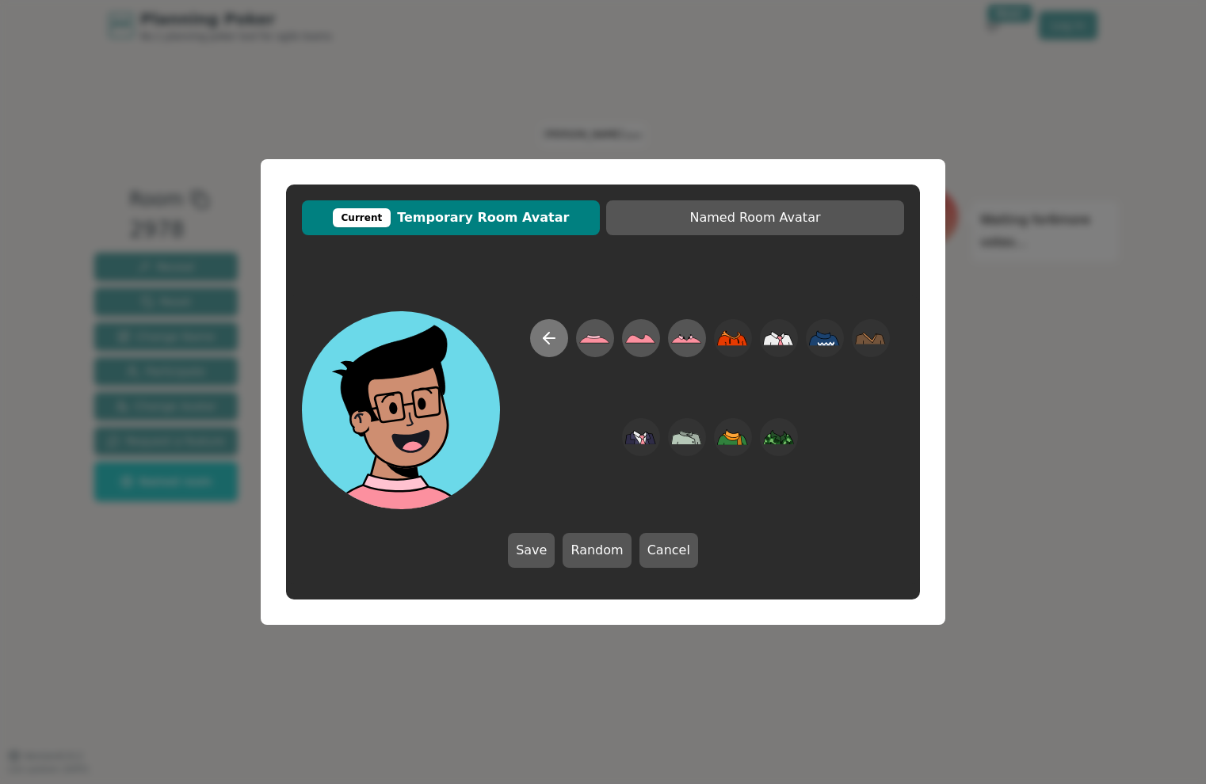
click at [548, 338] on icon at bounding box center [548, 338] width 11 height 0
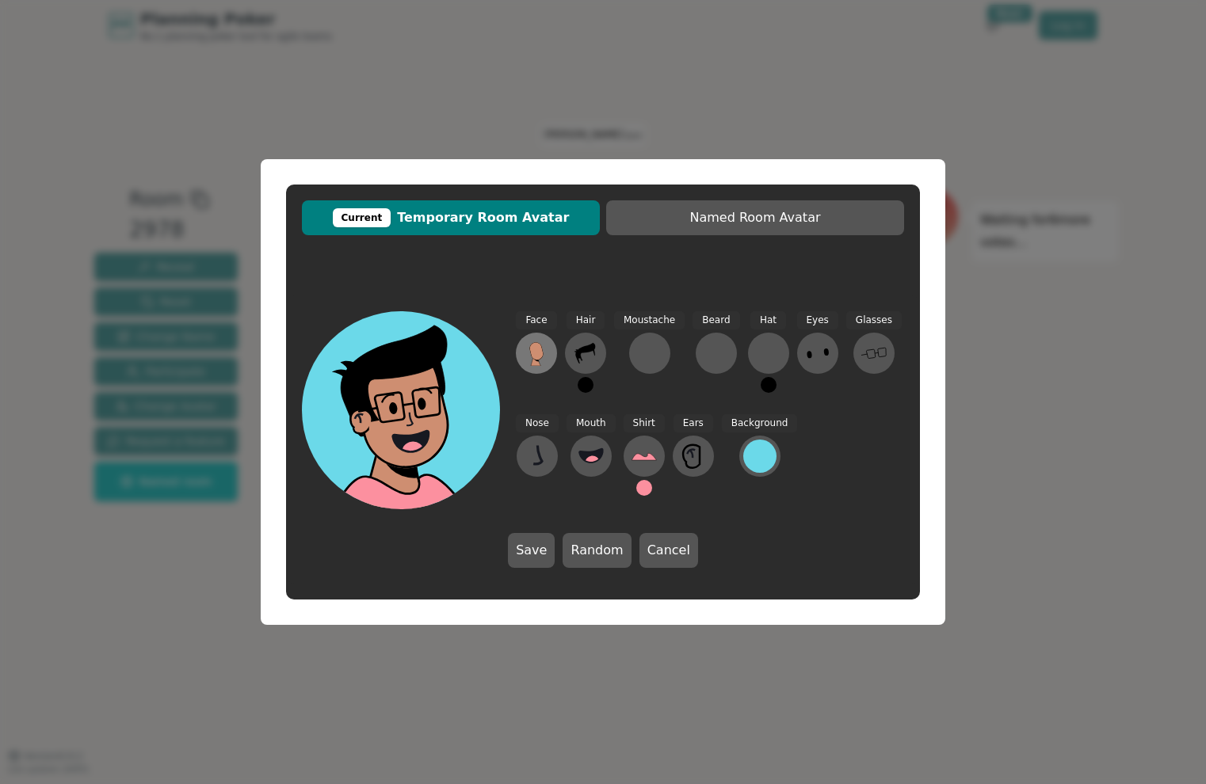
click at [531, 360] on icon at bounding box center [536, 353] width 25 height 25
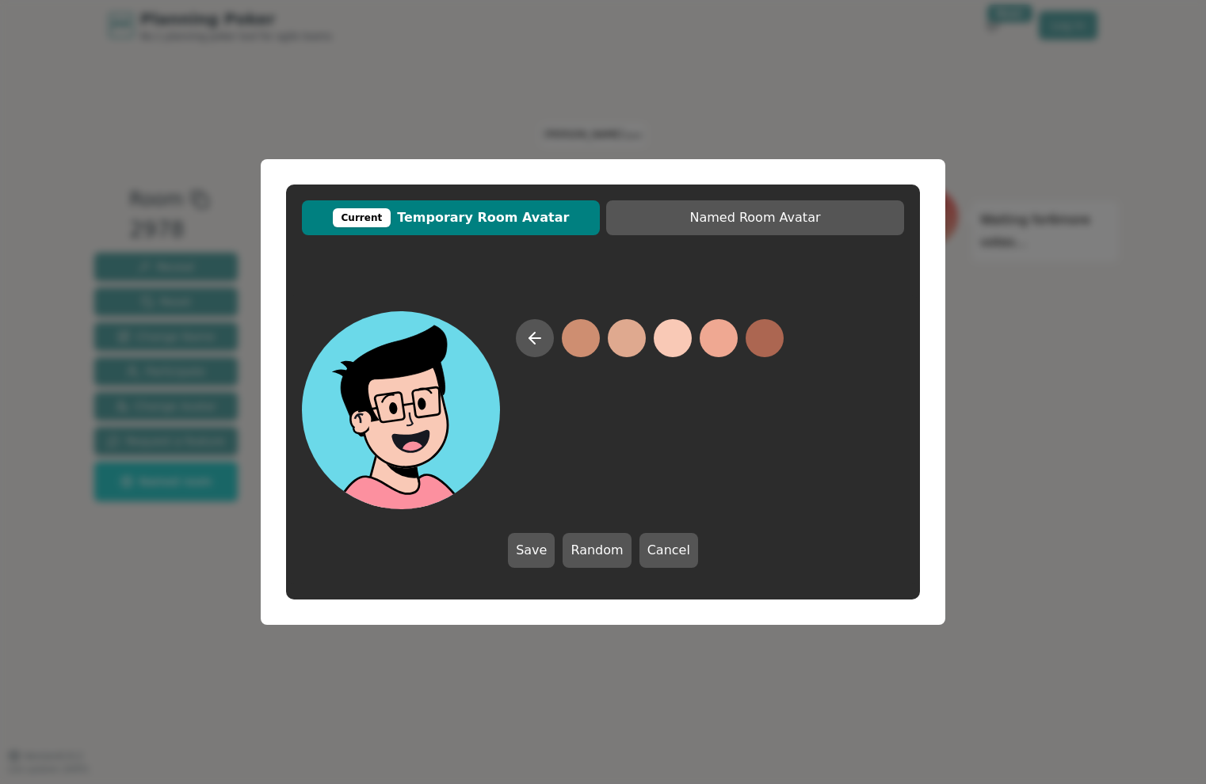
click at [678, 341] on button at bounding box center [672, 338] width 38 height 38
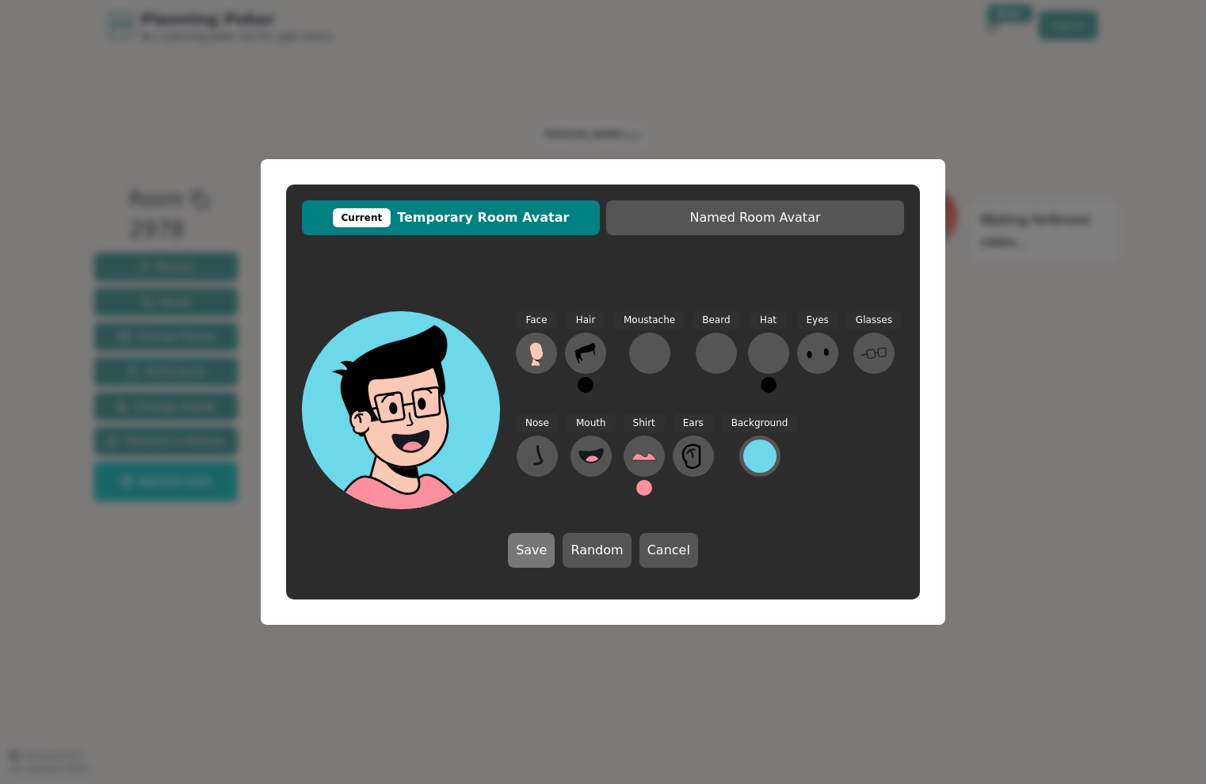
click at [535, 547] on button "Save" at bounding box center [531, 550] width 47 height 35
